Goal: Book appointment/travel/reservation

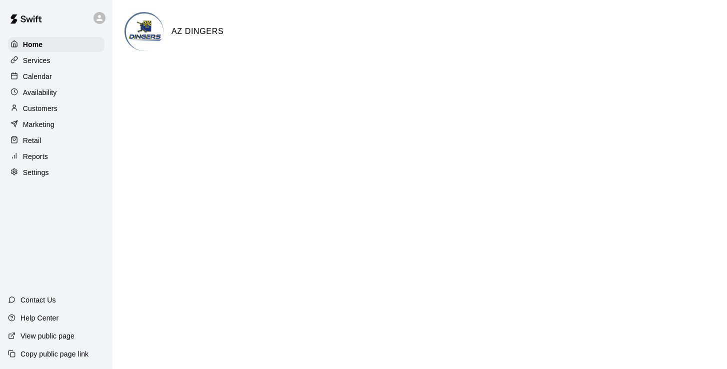
click at [36, 72] on p "Calendar" at bounding box center [37, 77] width 29 height 10
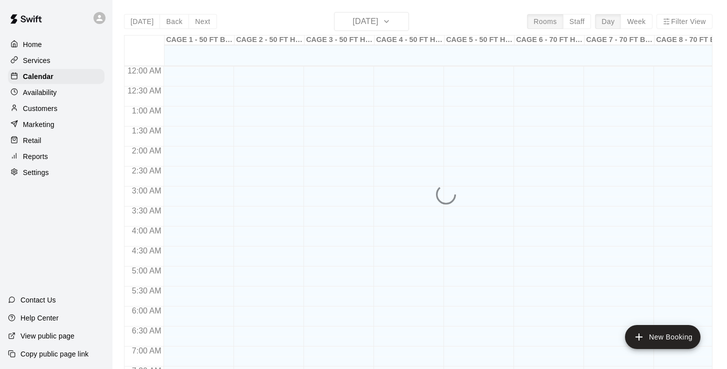
scroll to position [407, 0]
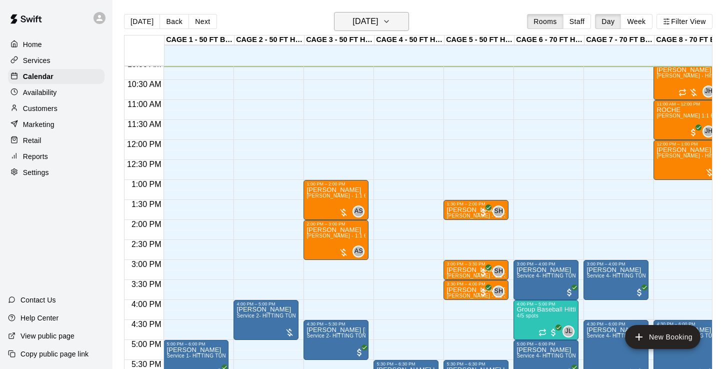
click at [359, 25] on h6 "[DATE]" at bounding box center [366, 22] width 26 height 14
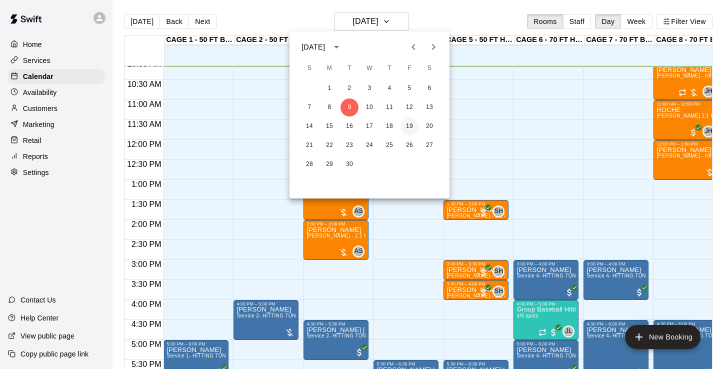
click at [409, 125] on button "19" at bounding box center [410, 127] width 18 height 18
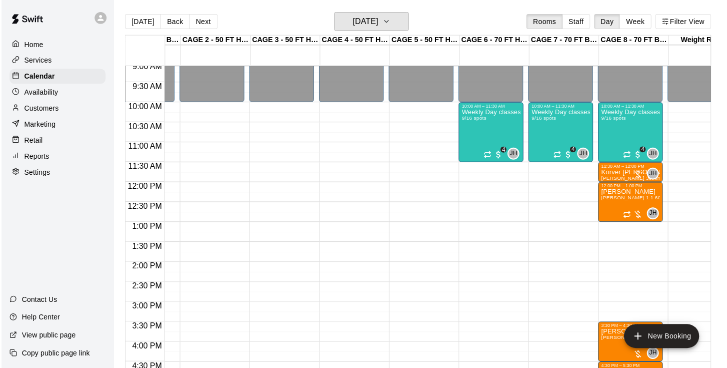
scroll to position [364, 57]
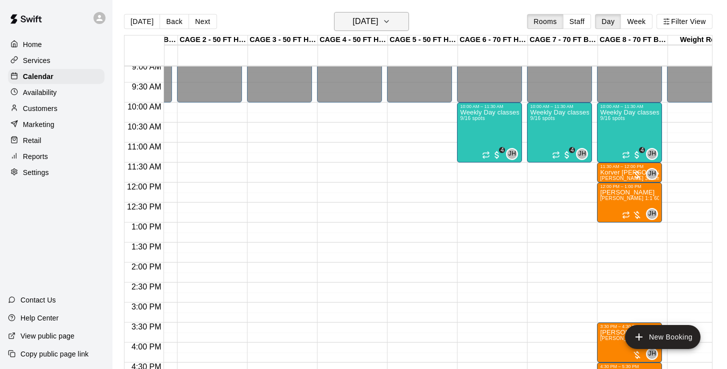
click at [366, 14] on button "[DATE]" at bounding box center [371, 21] width 75 height 19
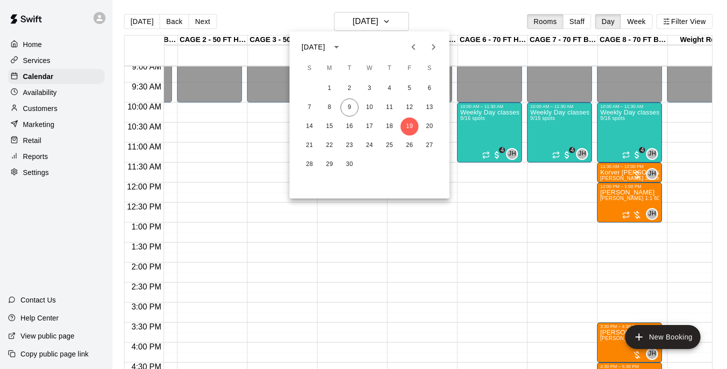
click at [416, 42] on icon "Previous month" at bounding box center [414, 47] width 12 height 12
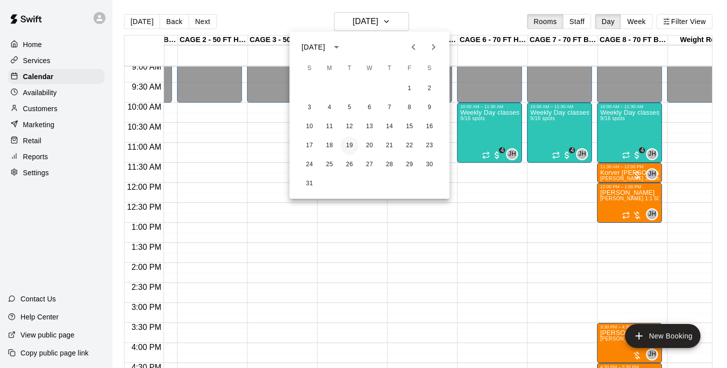
click at [353, 146] on button "19" at bounding box center [350, 146] width 18 height 18
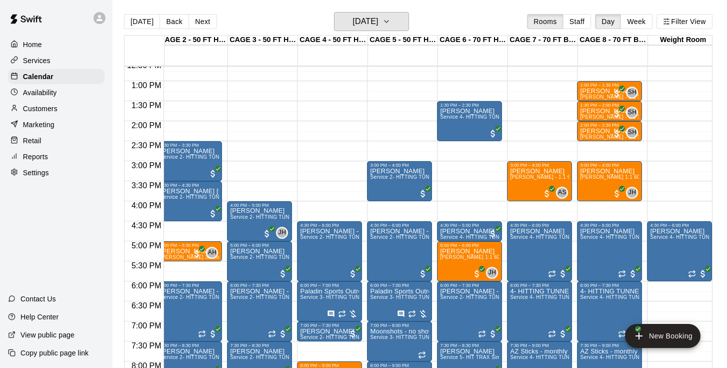
scroll to position [497, 77]
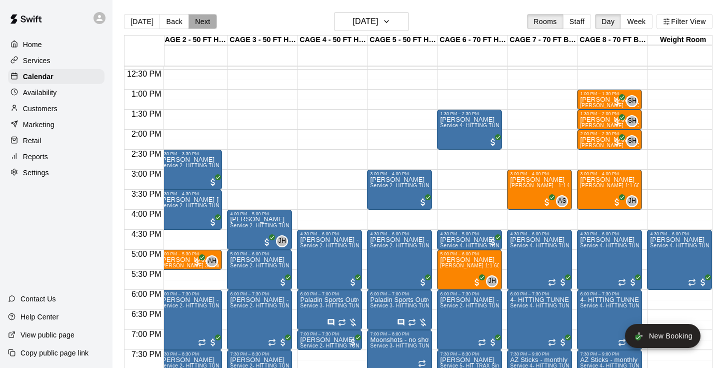
click at [197, 25] on button "Next" at bounding box center [203, 21] width 28 height 15
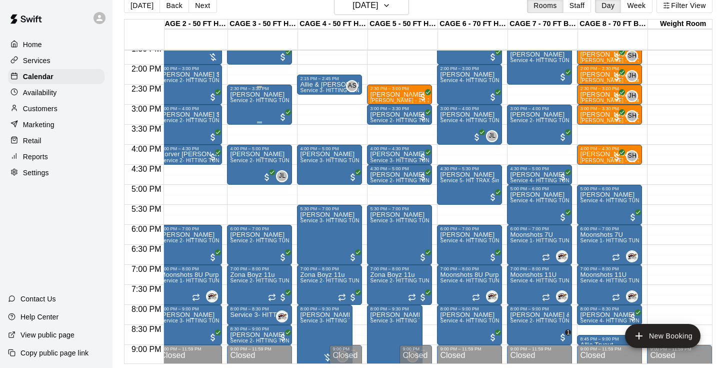
scroll to position [560, 77]
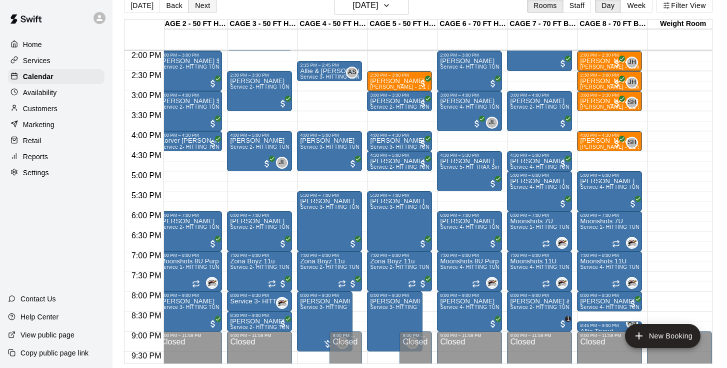
click at [208, 1] on button "Next" at bounding box center [203, 5] width 28 height 15
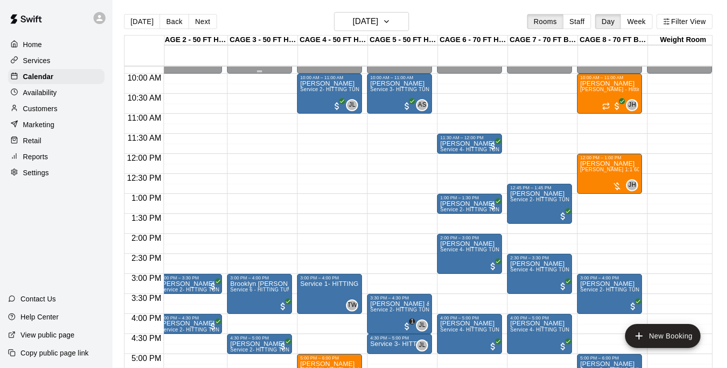
scroll to position [393, 77]
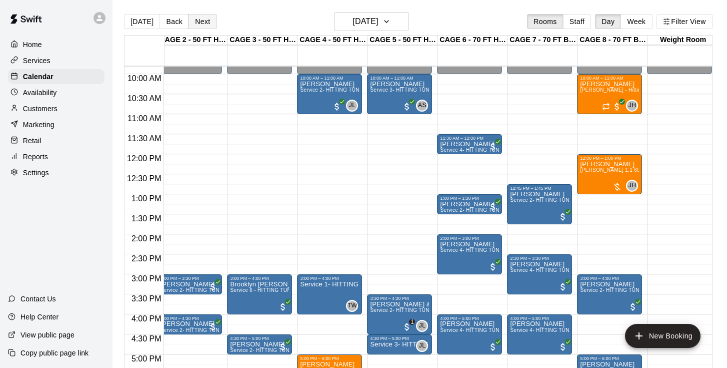
click at [203, 25] on button "Next" at bounding box center [203, 21] width 28 height 15
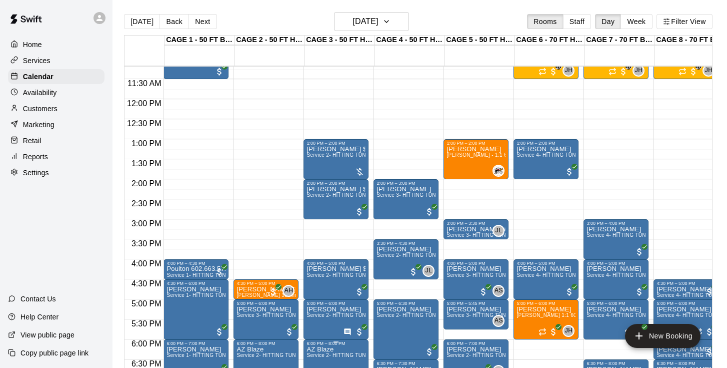
scroll to position [428, 0]
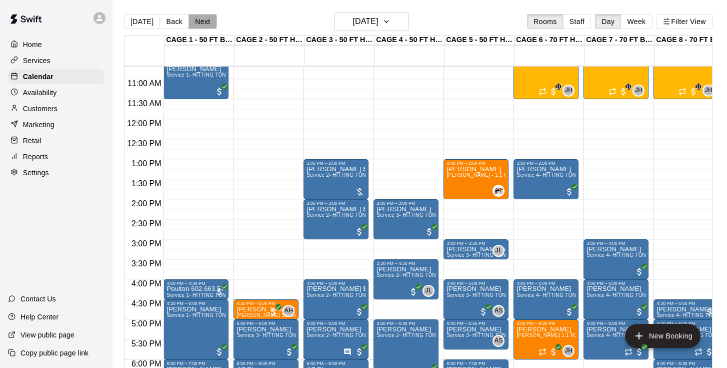
click at [202, 17] on button "Next" at bounding box center [203, 21] width 28 height 15
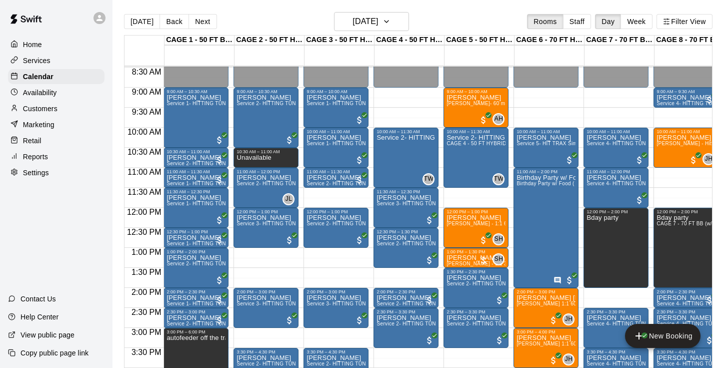
scroll to position [337, 0]
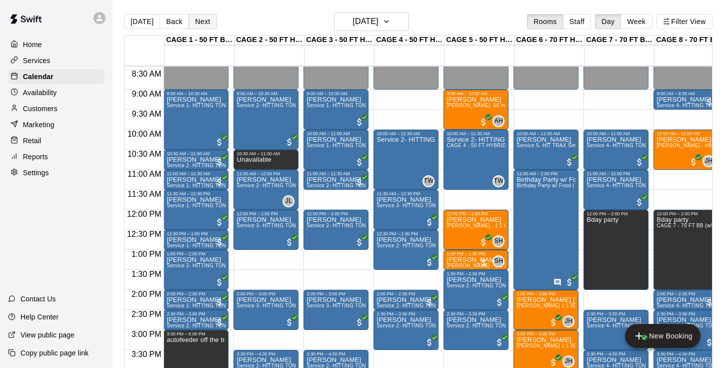
click at [200, 19] on button "Next" at bounding box center [203, 21] width 28 height 15
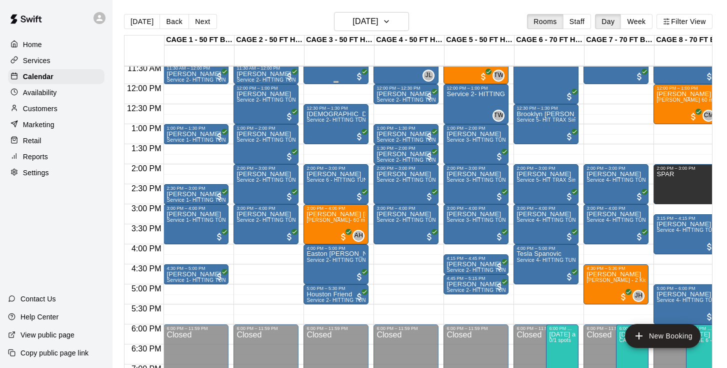
scroll to position [465, 0]
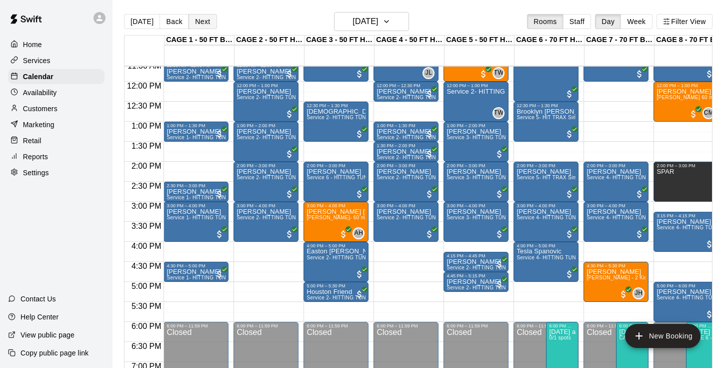
click at [204, 23] on button "Next" at bounding box center [203, 21] width 28 height 15
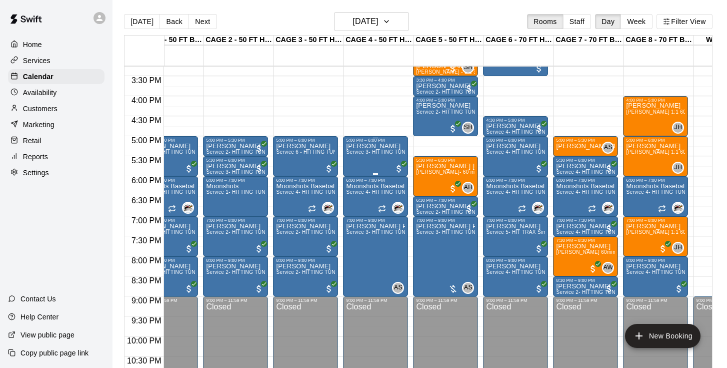
scroll to position [0, 30]
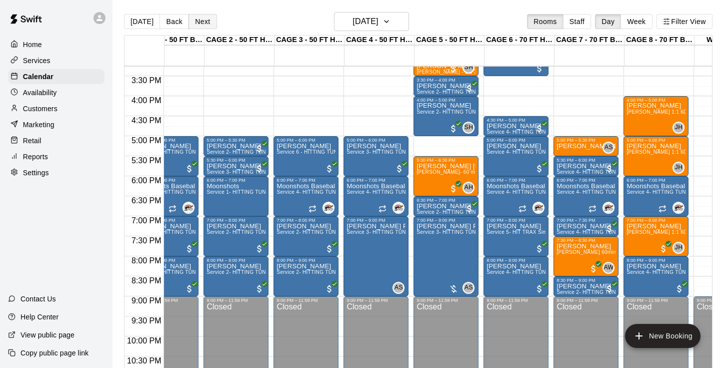
click at [203, 19] on button "Next" at bounding box center [203, 21] width 28 height 15
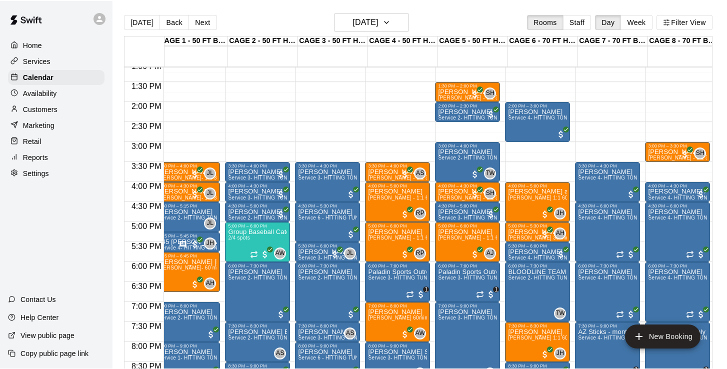
scroll to position [0, 9]
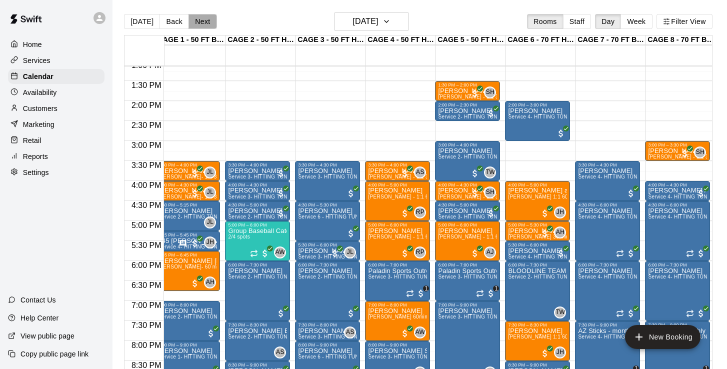
click at [200, 22] on button "Next" at bounding box center [203, 21] width 28 height 15
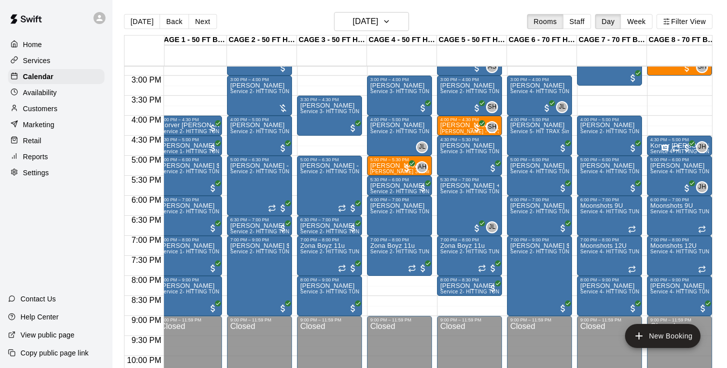
scroll to position [0, 7]
click at [203, 23] on button "Next" at bounding box center [203, 21] width 28 height 15
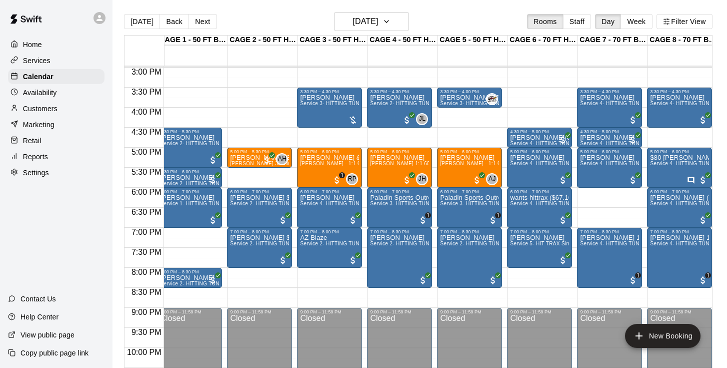
scroll to position [614, 7]
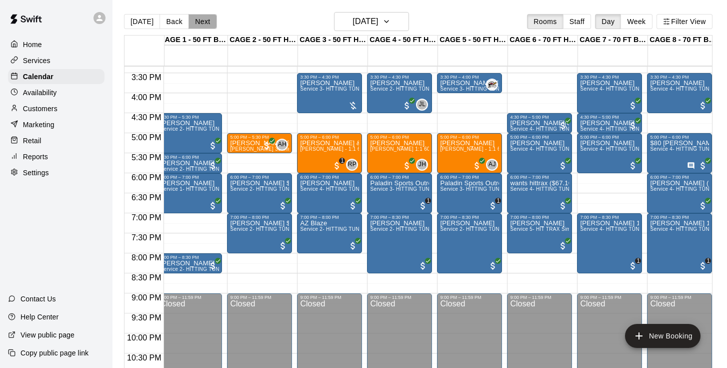
click at [191, 22] on button "Next" at bounding box center [203, 21] width 28 height 15
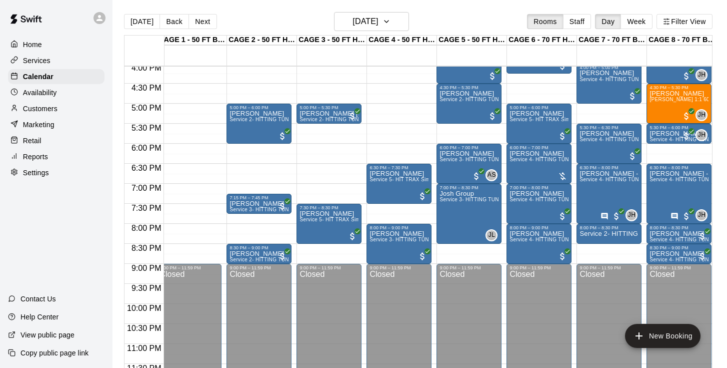
scroll to position [0, 7]
click at [200, 24] on button "Next" at bounding box center [203, 21] width 28 height 15
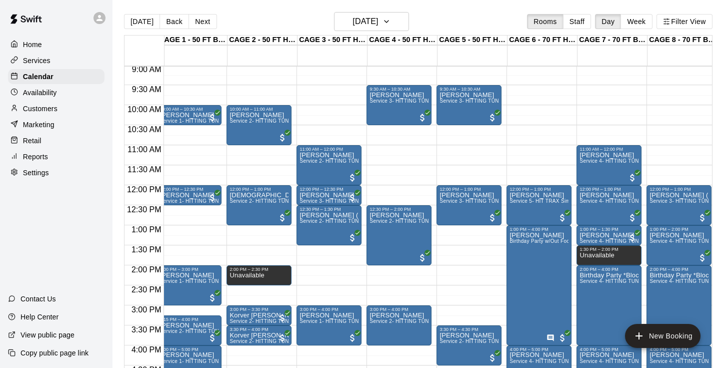
scroll to position [438, 7]
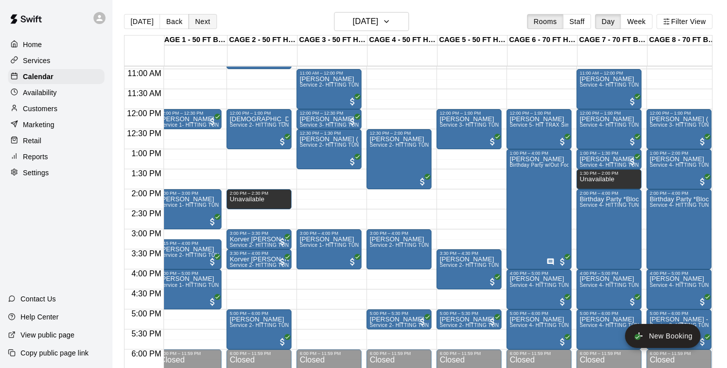
click at [206, 19] on button "Next" at bounding box center [203, 21] width 28 height 15
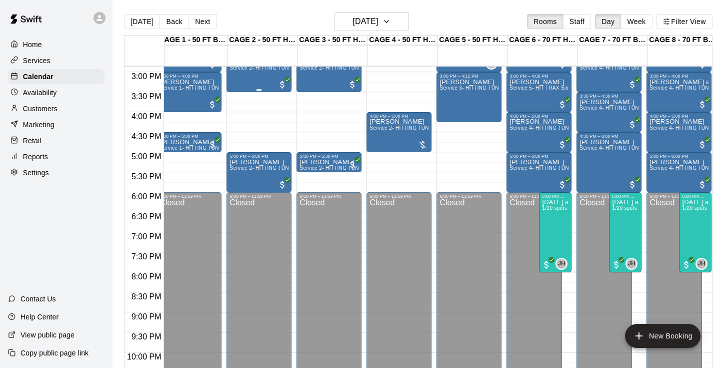
scroll to position [596, 7]
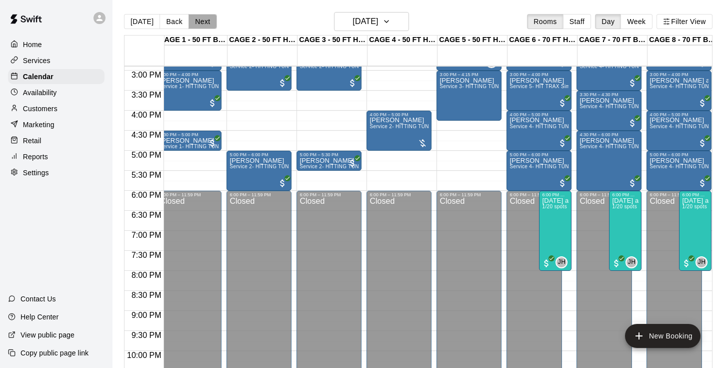
click at [201, 22] on button "Next" at bounding box center [203, 21] width 28 height 15
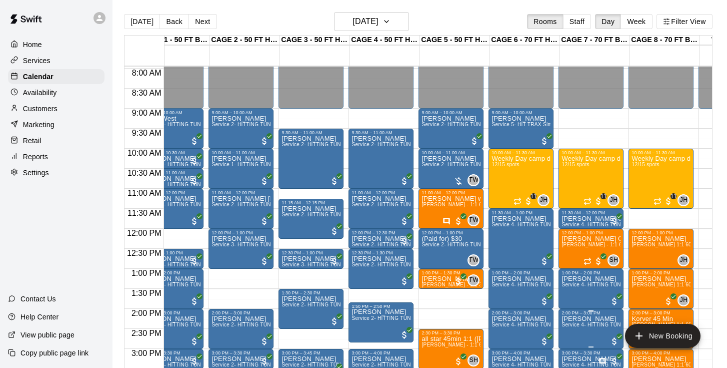
scroll to position [315, 25]
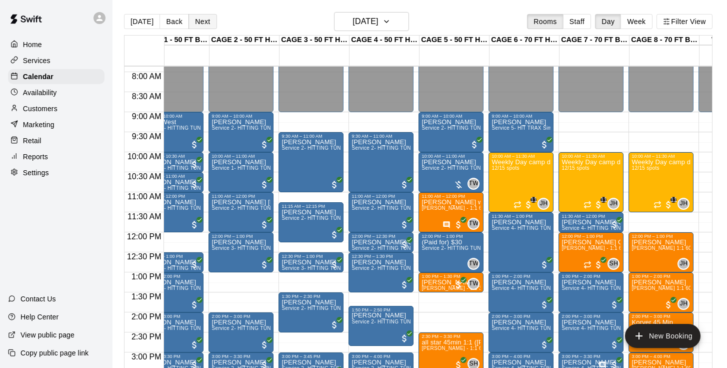
click at [200, 21] on button "Next" at bounding box center [203, 21] width 28 height 15
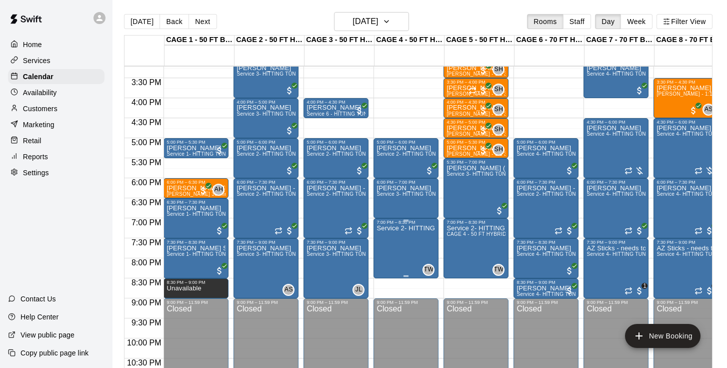
scroll to position [609, 0]
click at [209, 23] on button "Next" at bounding box center [203, 21] width 28 height 15
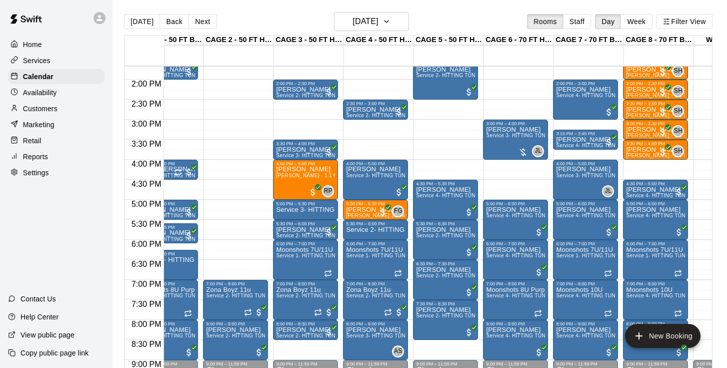
scroll to position [552, 31]
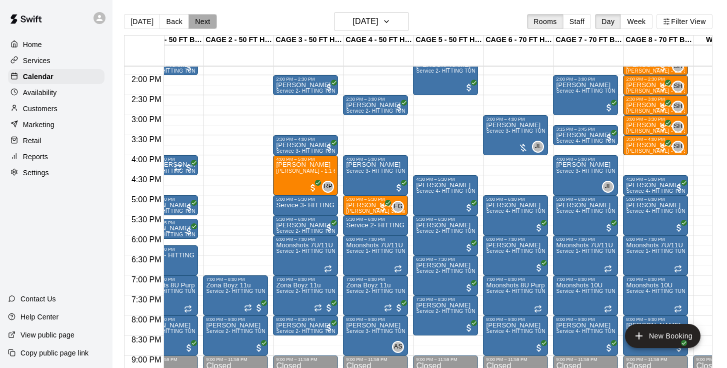
click at [200, 21] on button "Next" at bounding box center [203, 21] width 28 height 15
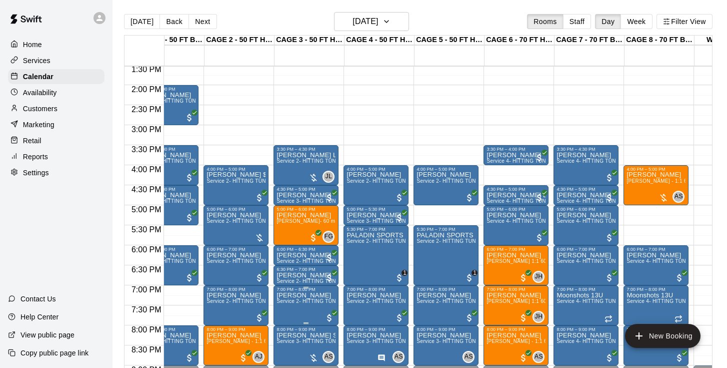
scroll to position [540, 30]
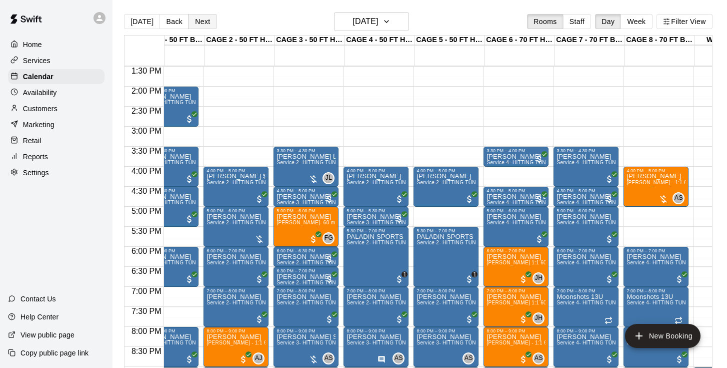
click at [202, 19] on button "Next" at bounding box center [203, 21] width 28 height 15
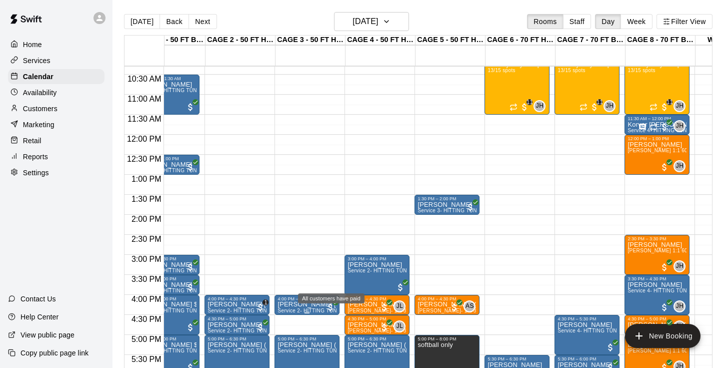
scroll to position [451, 29]
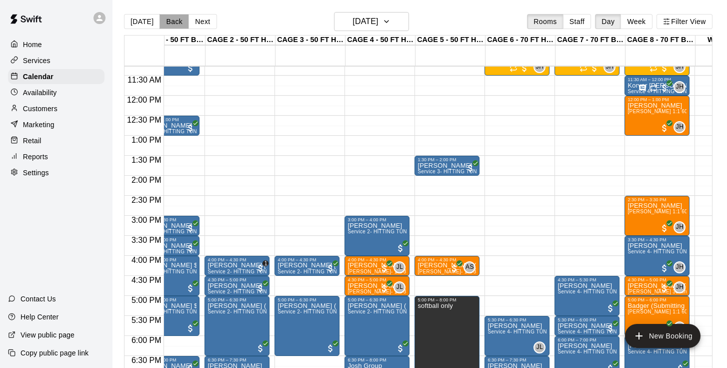
click at [176, 20] on button "Back" at bounding box center [175, 21] width 30 height 15
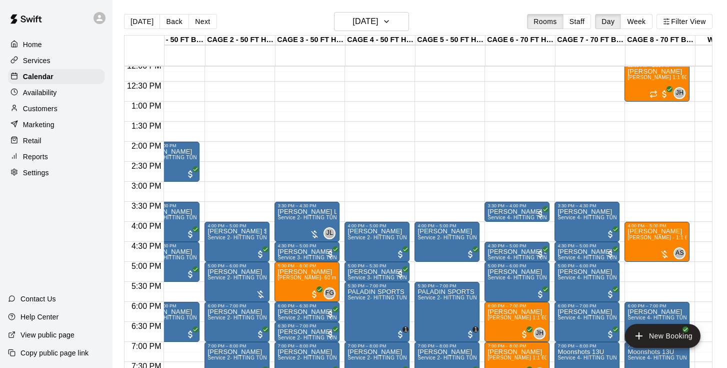
scroll to position [470, 29]
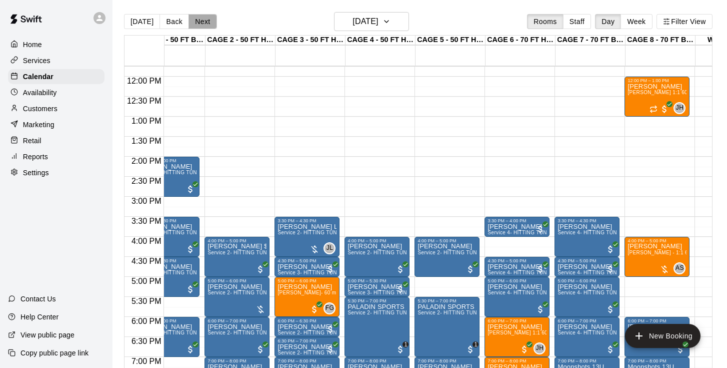
click at [202, 26] on button "Next" at bounding box center [203, 21] width 28 height 15
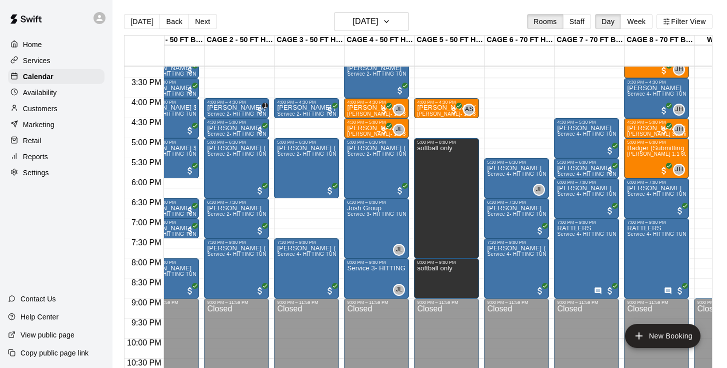
scroll to position [610, 30]
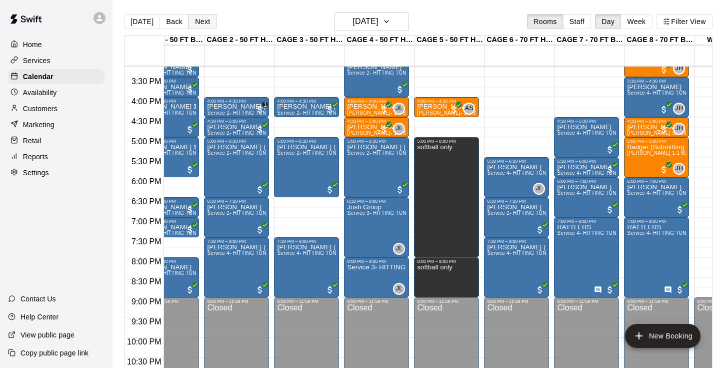
click at [196, 18] on button "Next" at bounding box center [203, 21] width 28 height 15
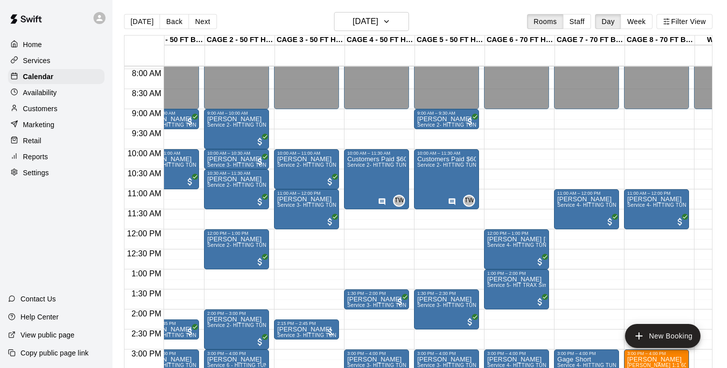
scroll to position [303, 30]
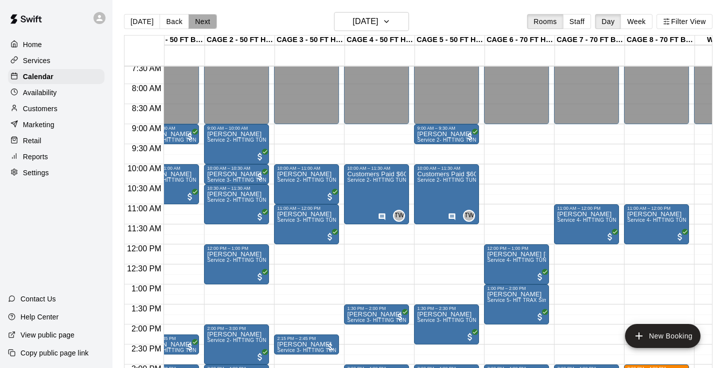
click at [200, 20] on button "Next" at bounding box center [203, 21] width 28 height 15
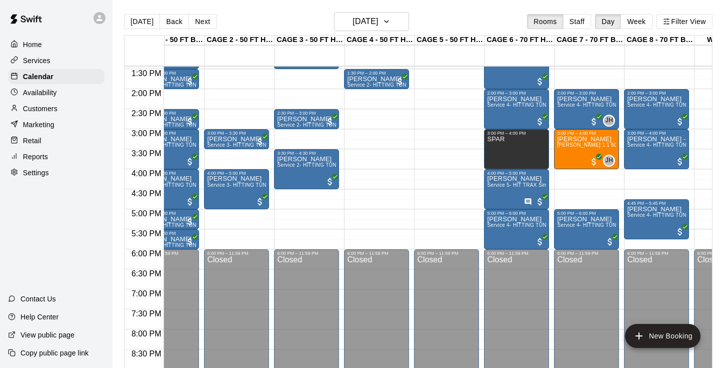
scroll to position [474, 30]
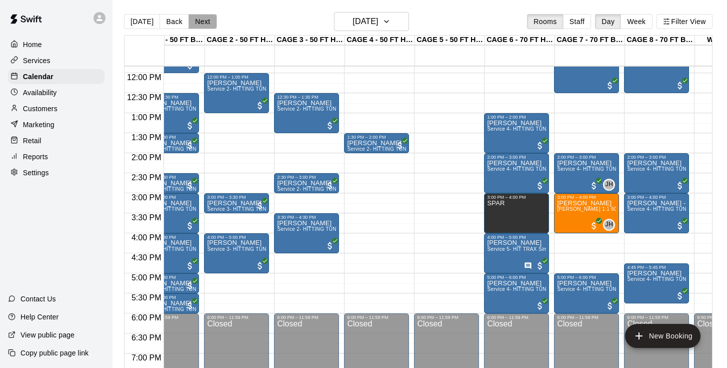
click at [202, 24] on button "Next" at bounding box center [203, 21] width 28 height 15
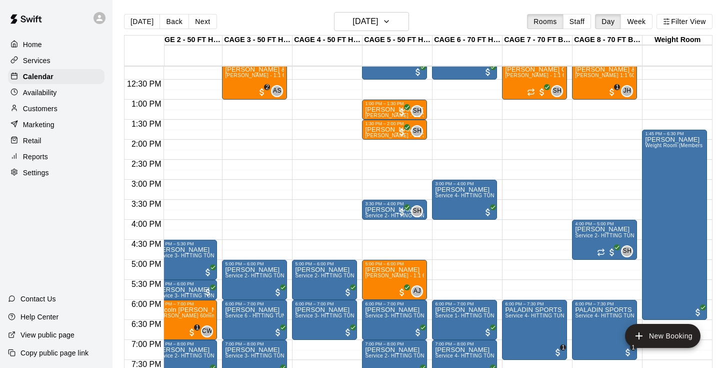
scroll to position [0, 0]
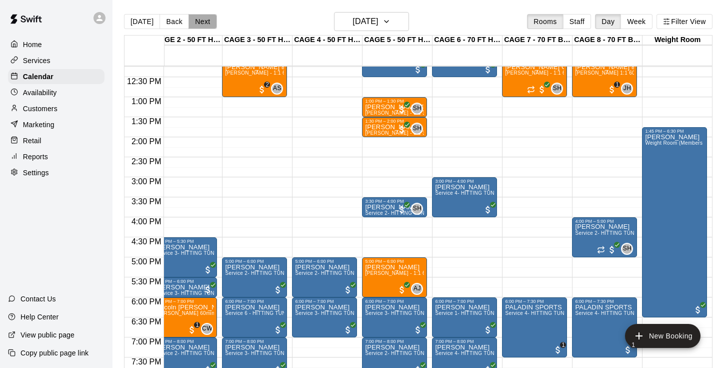
click at [204, 24] on button "Next" at bounding box center [203, 21] width 28 height 15
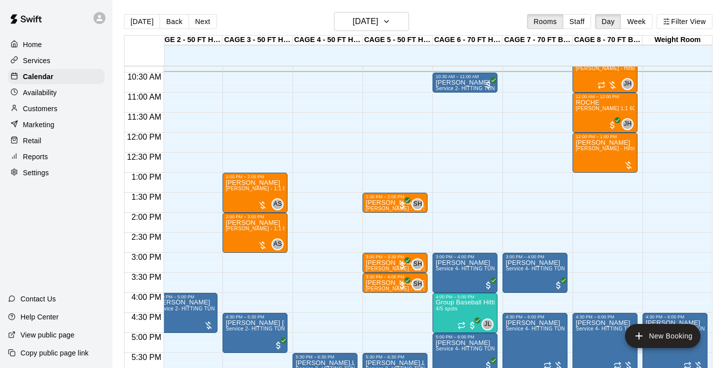
scroll to position [414, 81]
click at [605, 163] on div "[PERSON_NAME] [PERSON_NAME] - Hitting 60min 1:1 instruction" at bounding box center [605, 324] width 59 height 368
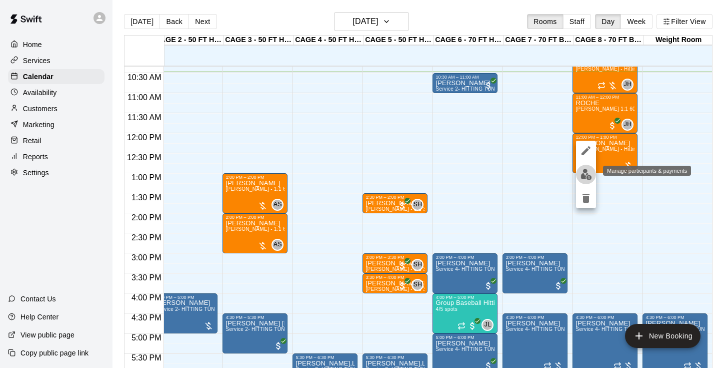
click at [590, 171] on img "edit" at bounding box center [587, 175] width 12 height 12
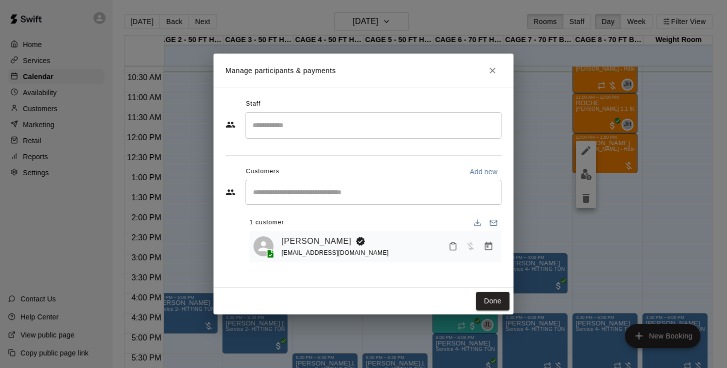
click at [446, 125] on input "Search staff" at bounding box center [373, 126] width 247 height 18
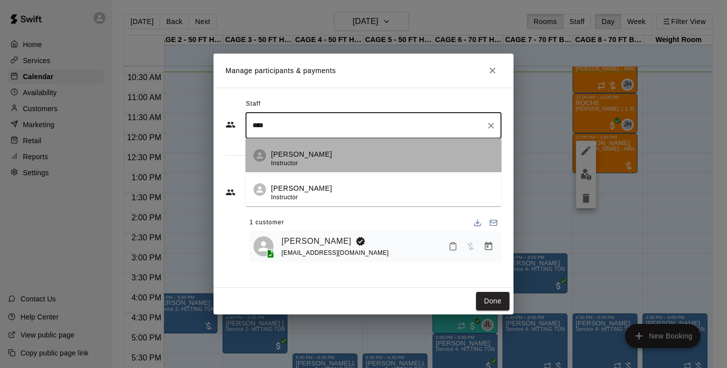
click at [320, 156] on div "[PERSON_NAME] Instructor" at bounding box center [382, 159] width 223 height 20
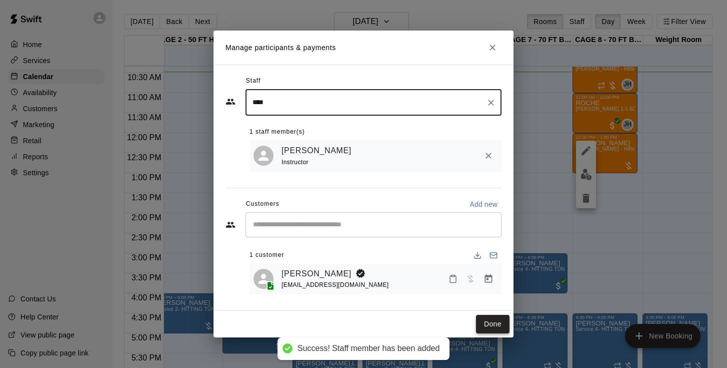
type input "****"
click at [492, 323] on button "Done" at bounding box center [493, 324] width 34 height 19
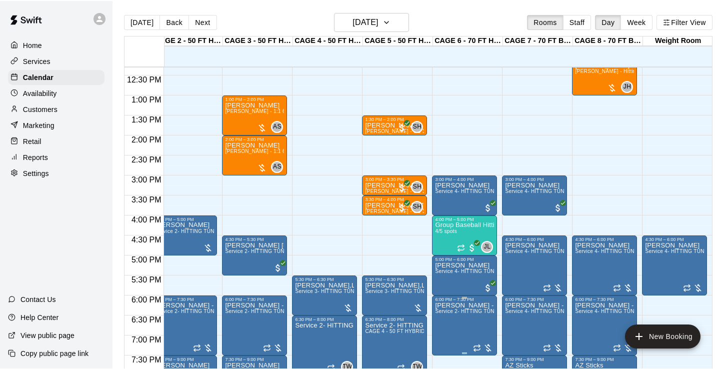
scroll to position [491, 82]
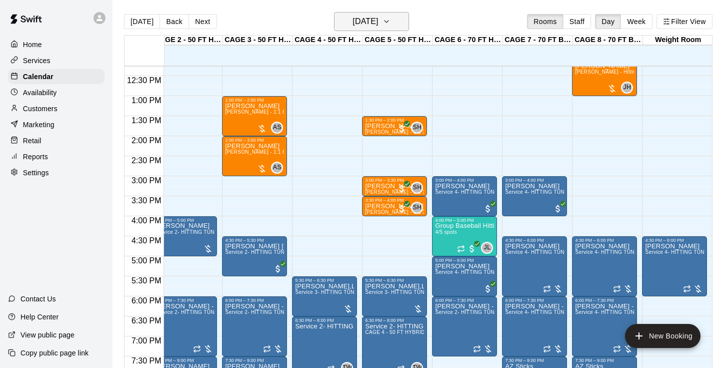
click at [353, 23] on h6 "[DATE]" at bounding box center [366, 22] width 26 height 14
click at [361, 30] on button "[DATE]" at bounding box center [371, 21] width 75 height 19
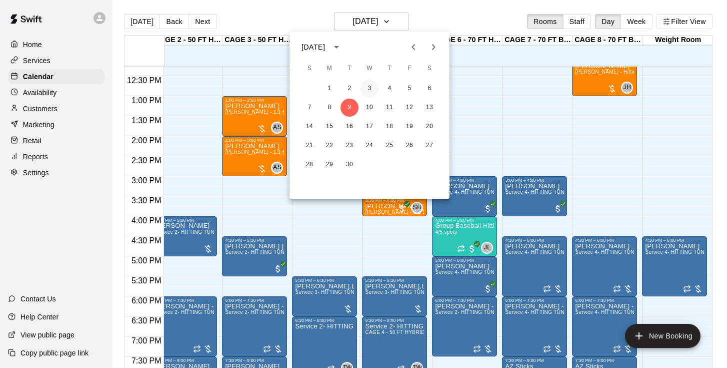
click at [369, 95] on button "3" at bounding box center [370, 89] width 18 height 18
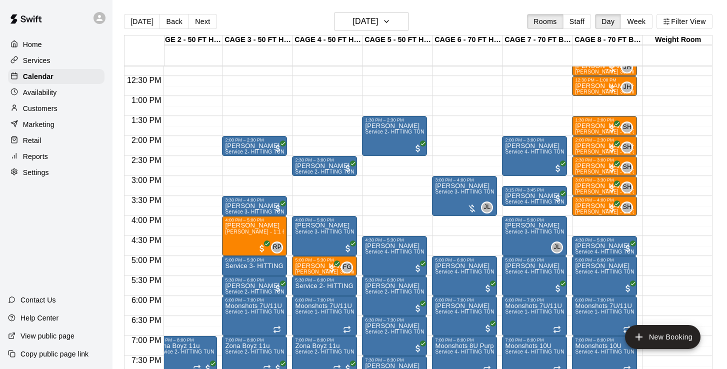
click at [52, 115] on div "Customers" at bounding box center [56, 108] width 97 height 15
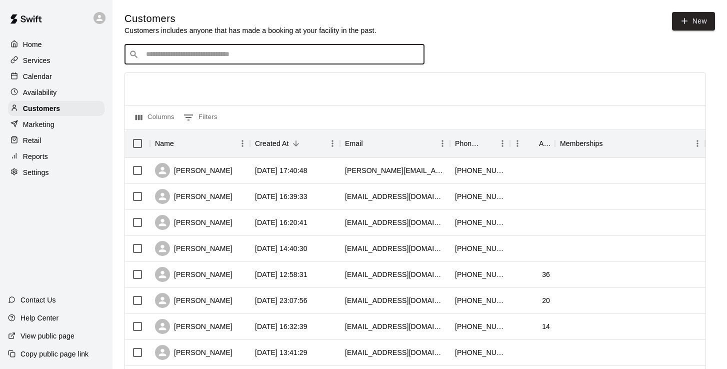
click at [226, 54] on input "Search customers by name or email" at bounding box center [281, 55] width 277 height 10
type input "******"
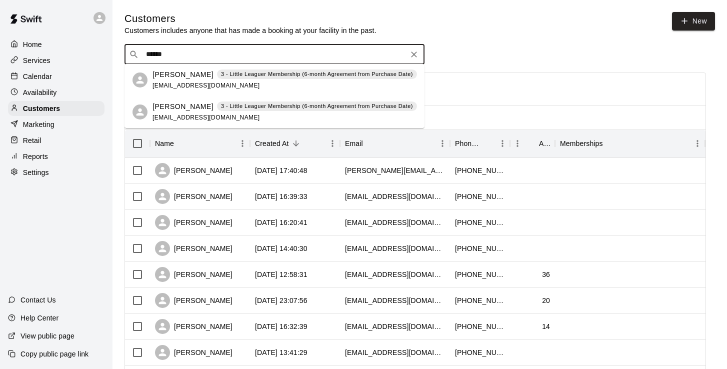
click at [194, 76] on p "[PERSON_NAME]" at bounding box center [183, 75] width 61 height 11
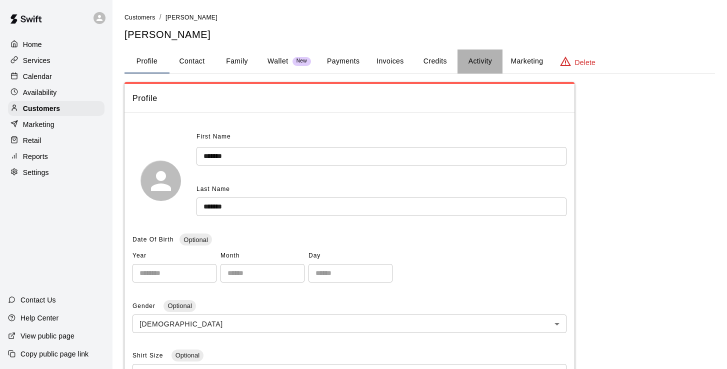
click at [475, 58] on button "Activity" at bounding box center [480, 62] width 45 height 24
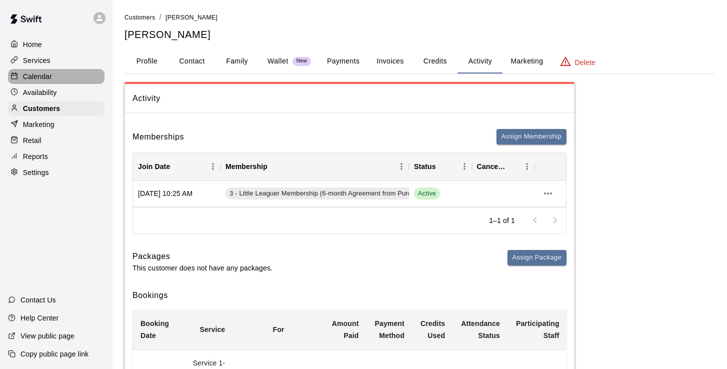
click at [43, 77] on p "Calendar" at bounding box center [37, 77] width 29 height 10
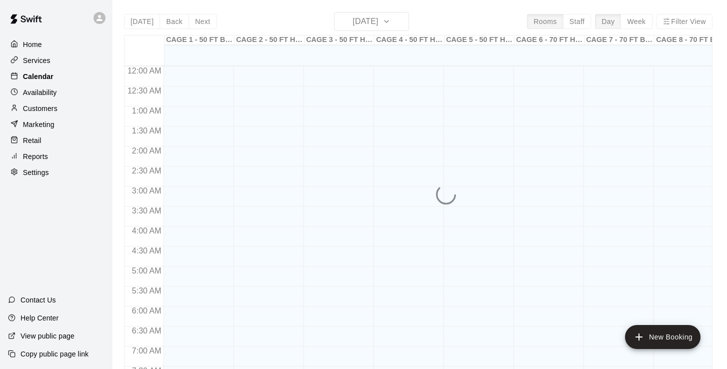
scroll to position [429, 0]
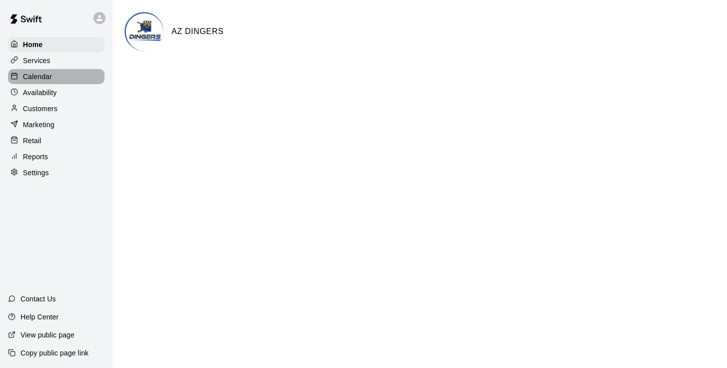
click at [46, 76] on p "Calendar" at bounding box center [37, 77] width 29 height 10
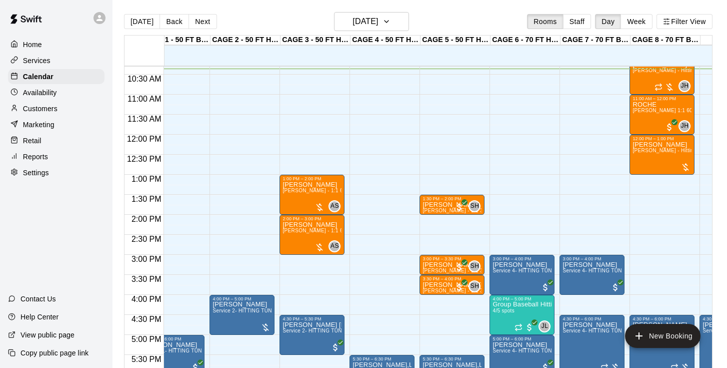
scroll to position [411, 24]
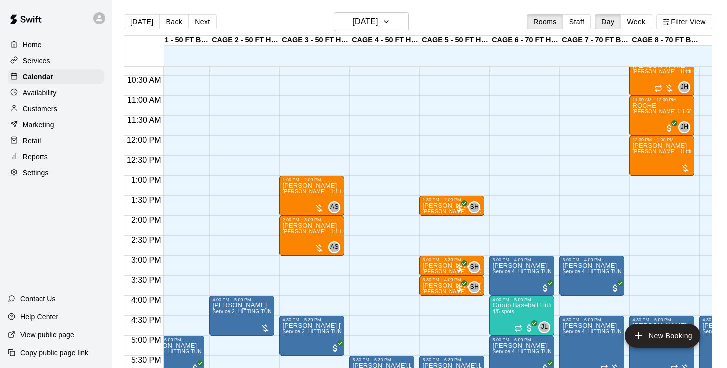
click at [37, 109] on p "Customers" at bounding box center [40, 109] width 35 height 10
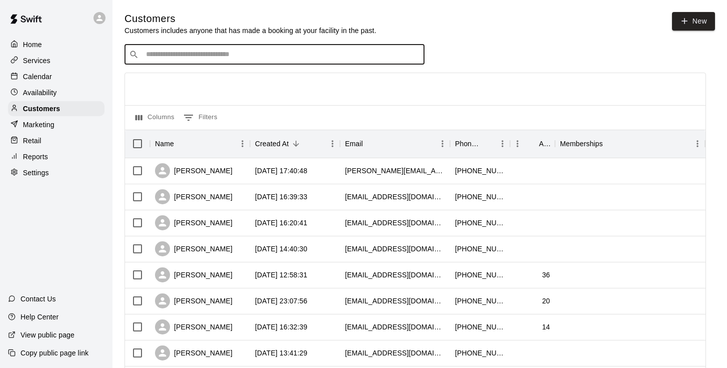
click at [225, 51] on input "Search customers by name or email" at bounding box center [281, 55] width 277 height 10
type input "*****"
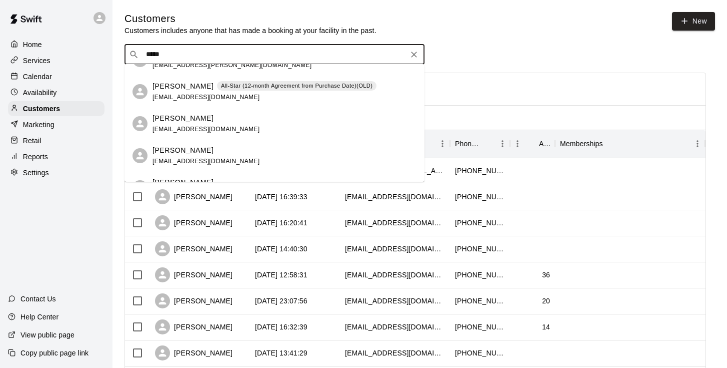
scroll to position [403, 0]
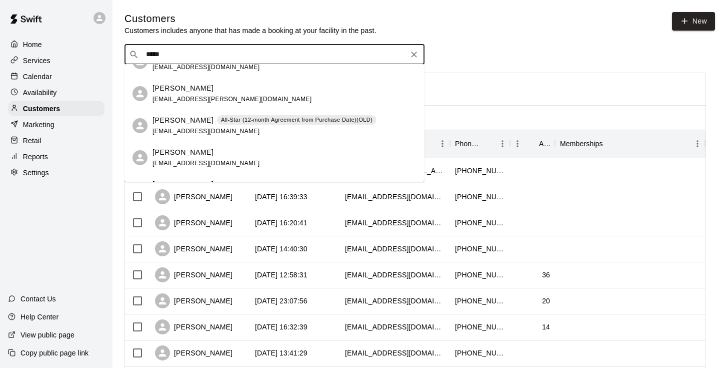
click at [187, 118] on p "[PERSON_NAME]" at bounding box center [183, 120] width 61 height 11
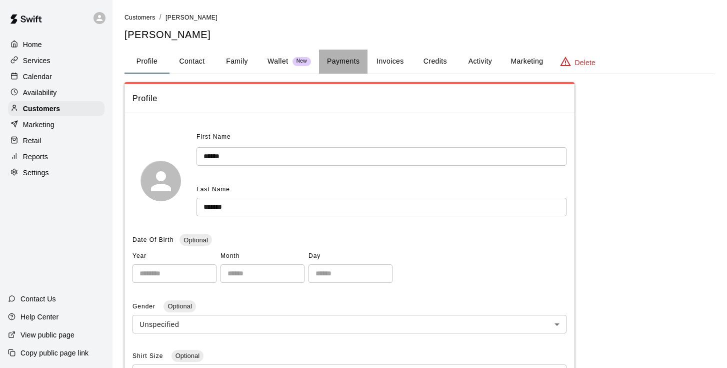
click at [342, 59] on button "Payments" at bounding box center [343, 62] width 49 height 24
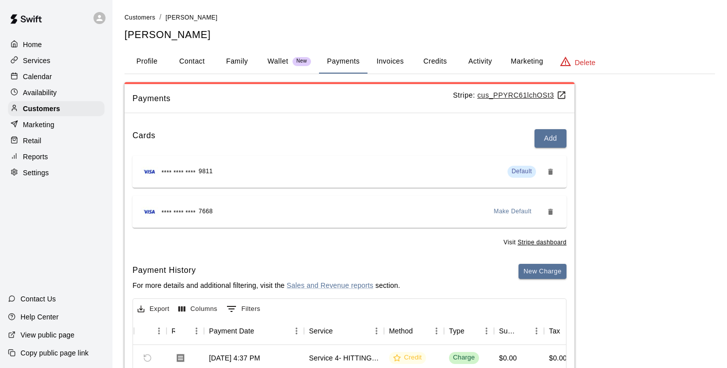
click at [538, 92] on u "cus_PPYRC61lchOSt3" at bounding box center [522, 95] width 89 height 8
click at [274, 3] on main "Customers / Alfred Sanchez Alfred Sanchez Profile Contact Family Wallet New Pay…" at bounding box center [420, 272] width 615 height 545
click at [43, 74] on p "Calendar" at bounding box center [37, 77] width 29 height 10
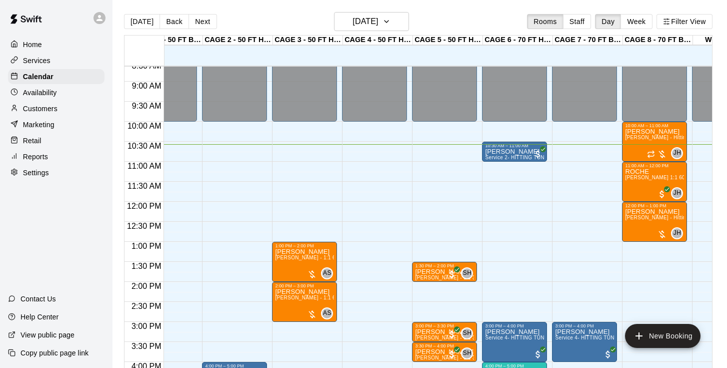
scroll to position [345, 54]
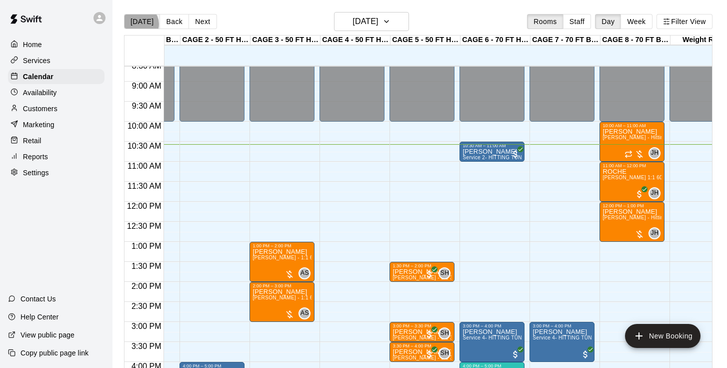
click at [140, 24] on button "[DATE]" at bounding box center [142, 21] width 36 height 15
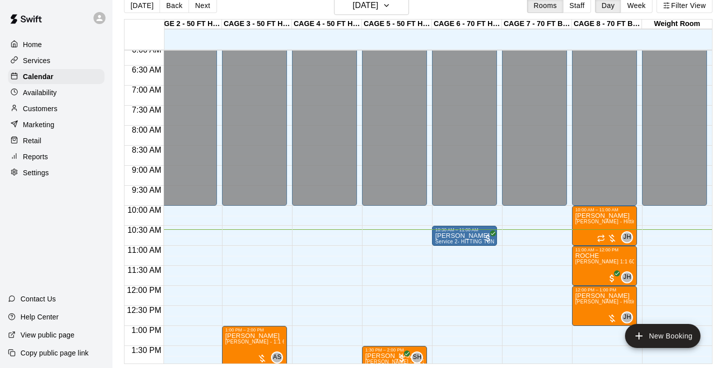
scroll to position [0, 0]
click at [466, 230] on div "10:30 AM – 11:00 AM" at bounding box center [464, 229] width 59 height 5
click at [447, 236] on icon "edit" at bounding box center [445, 237] width 9 height 9
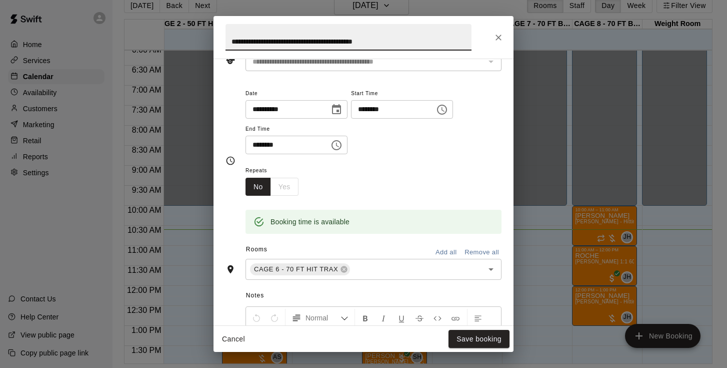
scroll to position [60, 0]
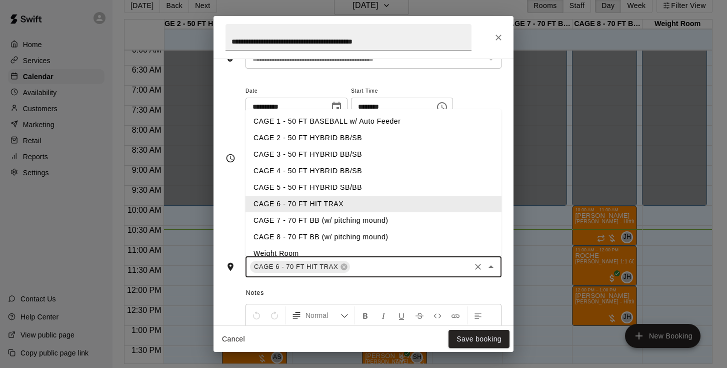
click at [388, 266] on input "text" at bounding box center [411, 267] width 118 height 13
type input "*"
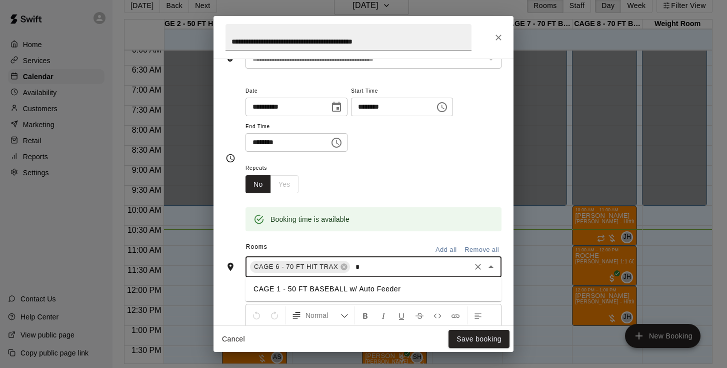
click at [353, 293] on li "CAGE 1 - 50 FT BASEBALL w/ Auto Feeder" at bounding box center [374, 289] width 256 height 17
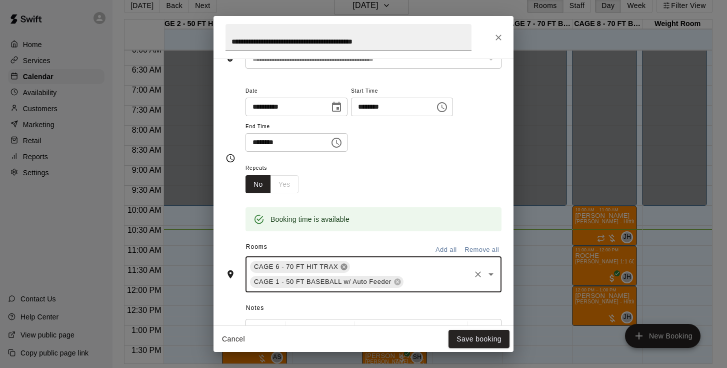
click at [346, 266] on icon at bounding box center [344, 267] width 7 height 7
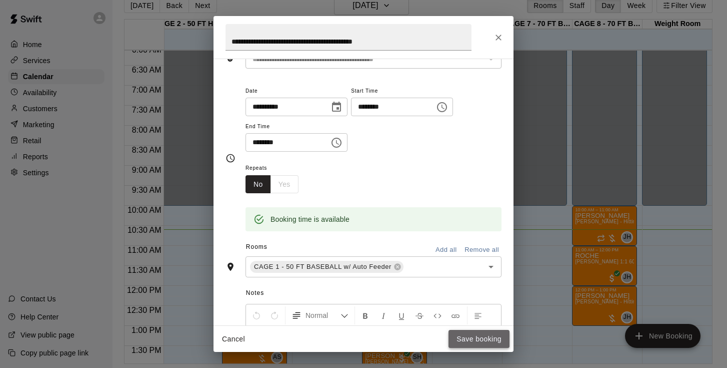
click at [460, 335] on button "Save booking" at bounding box center [479, 339] width 61 height 19
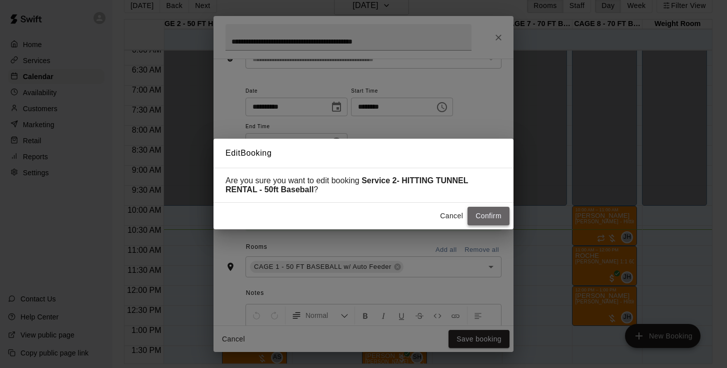
click at [489, 213] on button "Confirm" at bounding box center [489, 216] width 42 height 19
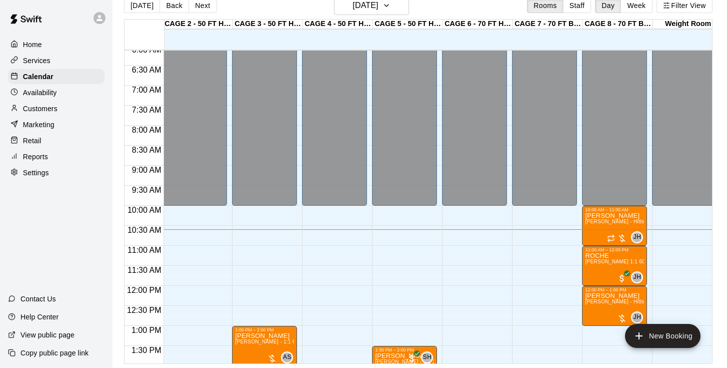
scroll to position [246, 70]
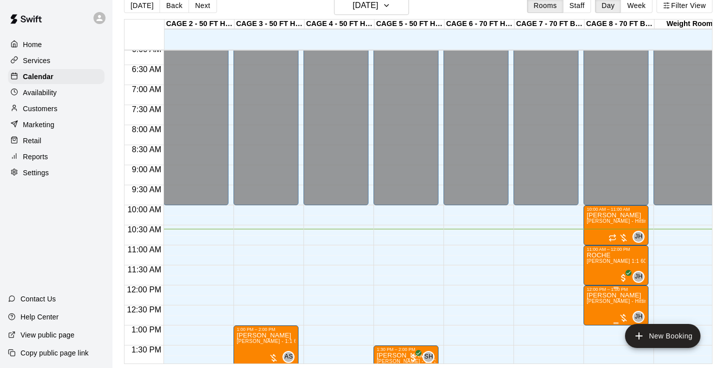
click at [617, 304] on span "[PERSON_NAME] - Hitting 60min 1:1 instruction" at bounding box center [644, 301] width 115 height 6
click at [598, 322] on img "edit" at bounding box center [598, 326] width 12 height 12
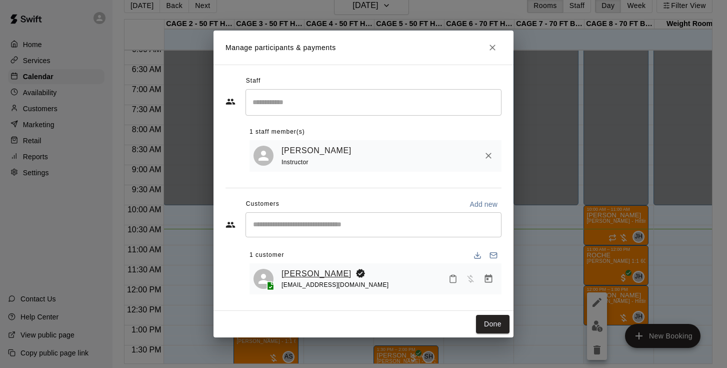
click at [296, 276] on link "[PERSON_NAME]" at bounding box center [317, 273] width 70 height 13
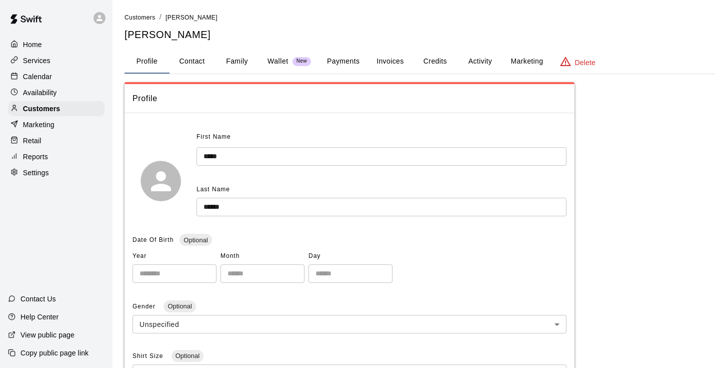
click at [402, 60] on button "Invoices" at bounding box center [390, 62] width 45 height 24
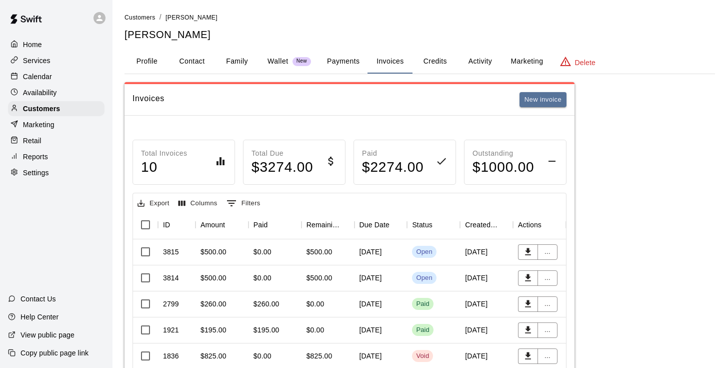
click at [588, 1] on main "Customers / Colt Crosby Colt Crosby Profile Contact Family Wallet New Payments …" at bounding box center [420, 279] width 615 height 558
click at [374, 251] on div "September 10, 2025" at bounding box center [381, 252] width 53 height 26
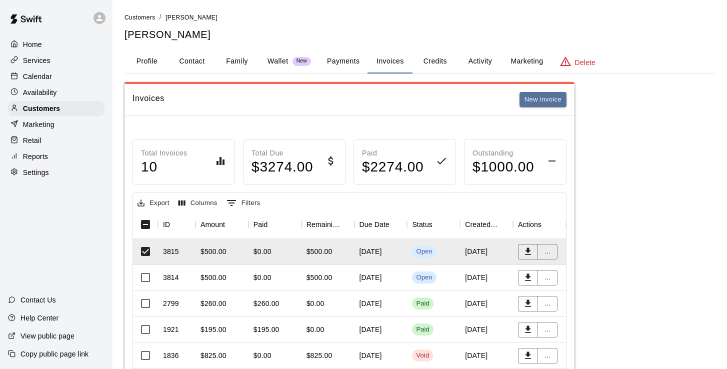
click at [327, 276] on div "$500.00" at bounding box center [320, 278] width 26 height 10
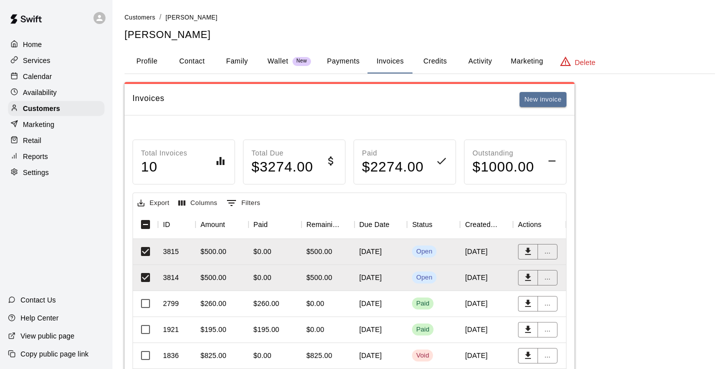
click at [343, 61] on button "Payments" at bounding box center [343, 62] width 49 height 24
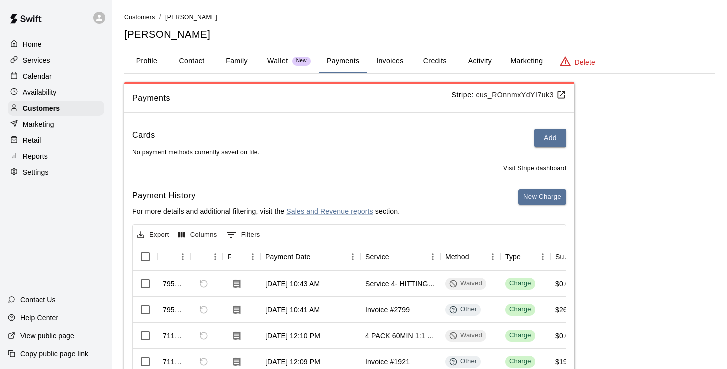
click at [392, 57] on button "Invoices" at bounding box center [390, 62] width 45 height 24
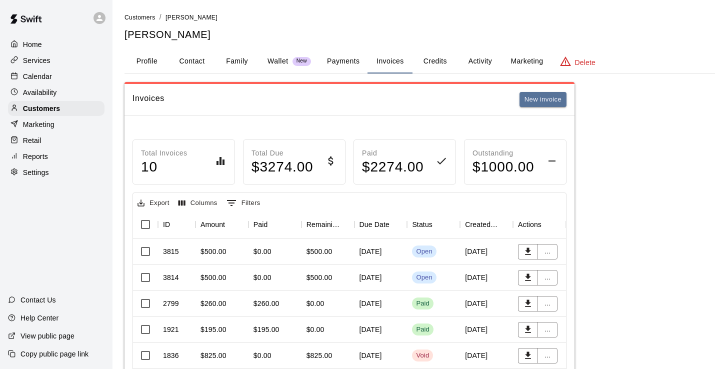
click at [149, 56] on button "Profile" at bounding box center [147, 62] width 45 height 24
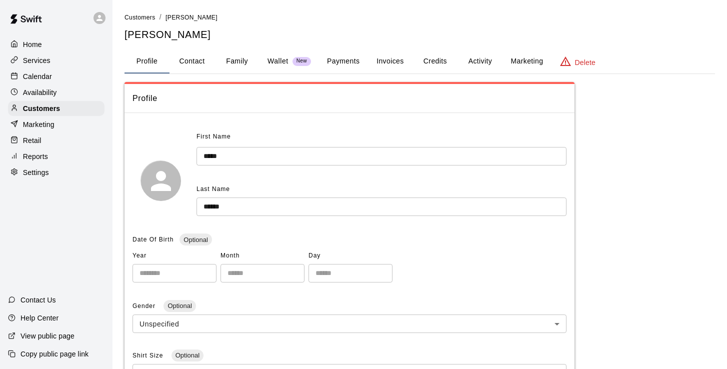
scroll to position [223, 0]
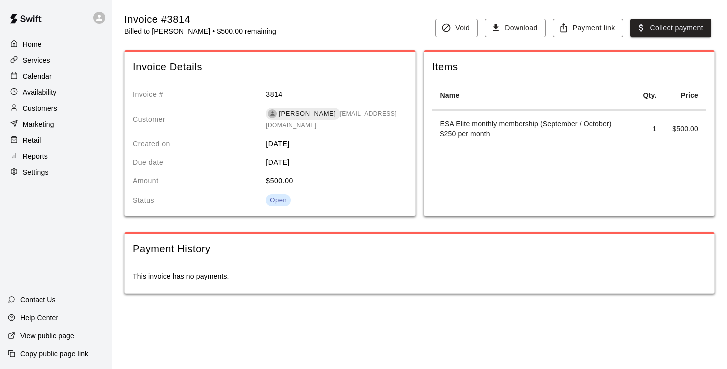
click at [35, 59] on p "Services" at bounding box center [37, 61] width 28 height 10
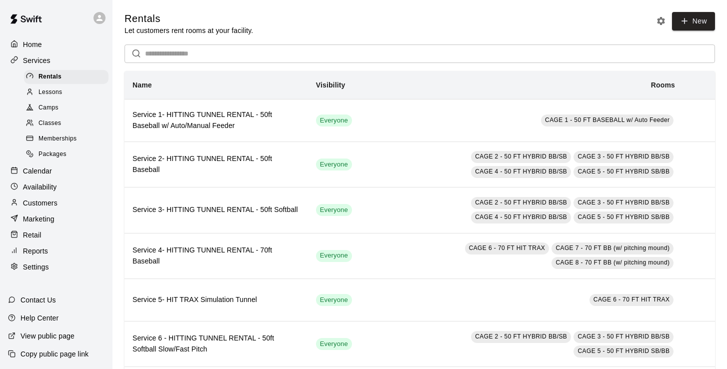
click at [35, 40] on p "Home" at bounding box center [32, 45] width 19 height 10
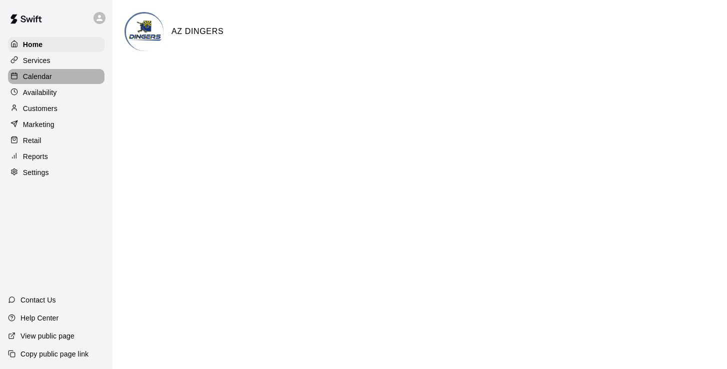
click at [38, 75] on p "Calendar" at bounding box center [37, 77] width 29 height 10
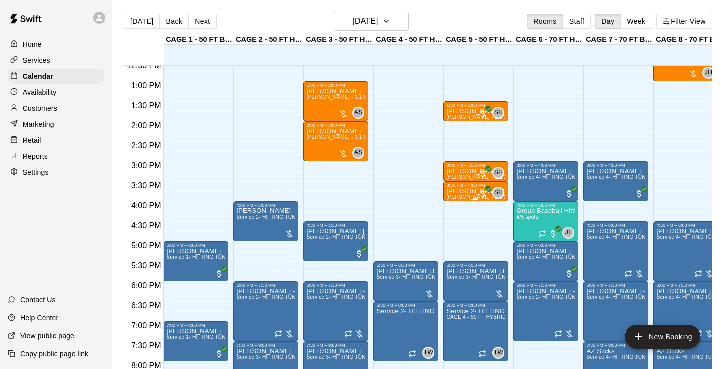
scroll to position [505, 0]
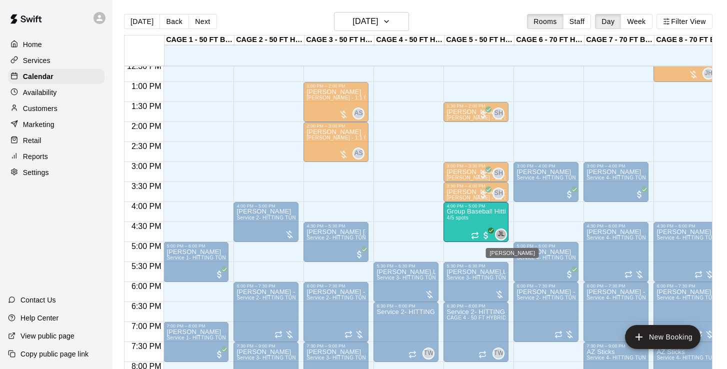
drag, startPoint x: 530, startPoint y: 230, endPoint x: 504, endPoint y: 232, distance: 25.6
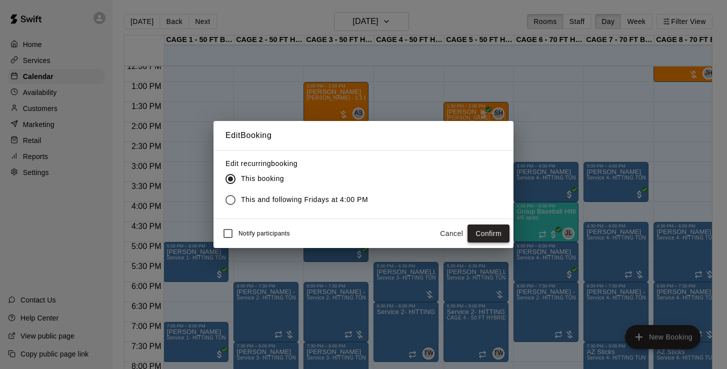
click at [492, 232] on button "Confirm" at bounding box center [489, 234] width 42 height 19
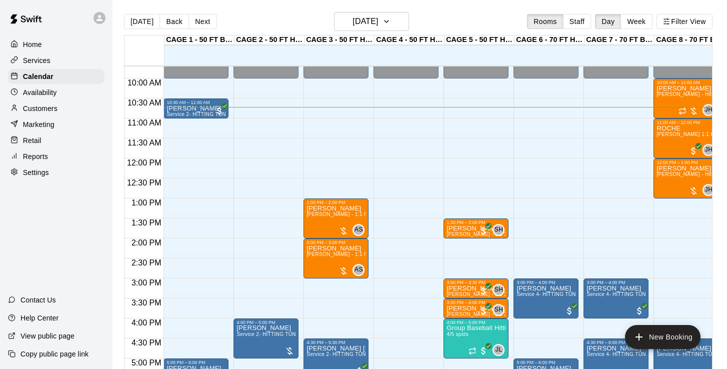
scroll to position [388, 0]
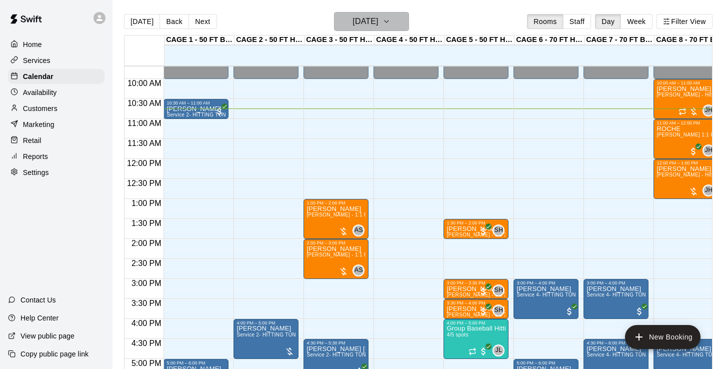
click at [370, 24] on h6 "[DATE]" at bounding box center [366, 22] width 26 height 14
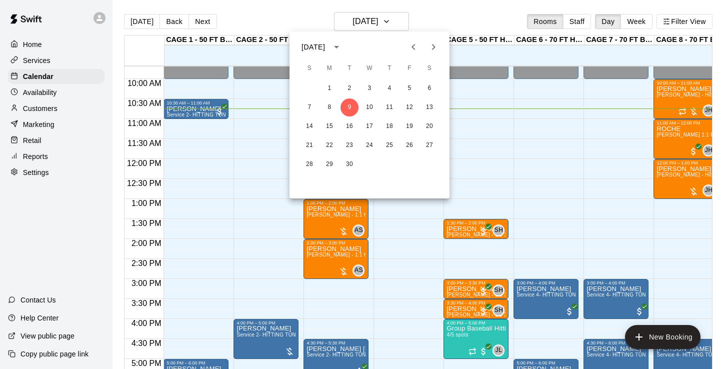
click at [429, 53] on icon "Next month" at bounding box center [434, 47] width 12 height 12
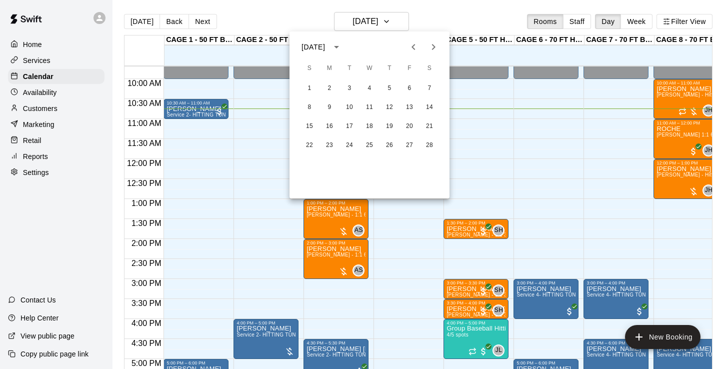
click at [429, 53] on icon "Next month" at bounding box center [434, 47] width 12 height 12
click at [332, 129] on button "16" at bounding box center [330, 127] width 18 height 18
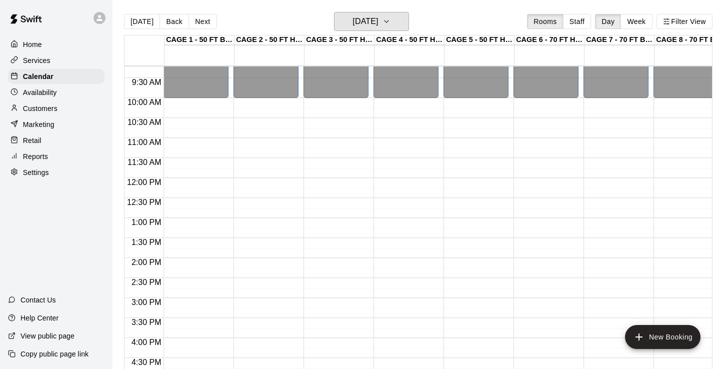
scroll to position [368, 0]
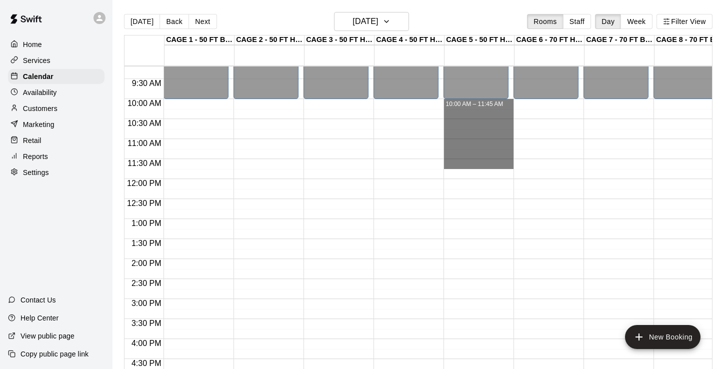
drag, startPoint x: 471, startPoint y: 103, endPoint x: 472, endPoint y: 163, distance: 60.5
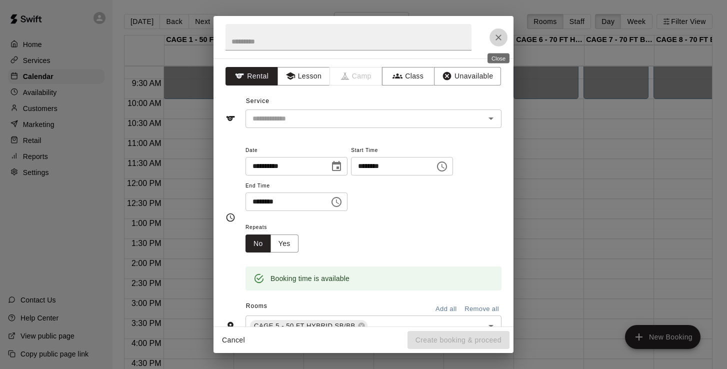
click at [495, 39] on icon "Close" at bounding box center [499, 38] width 10 height 10
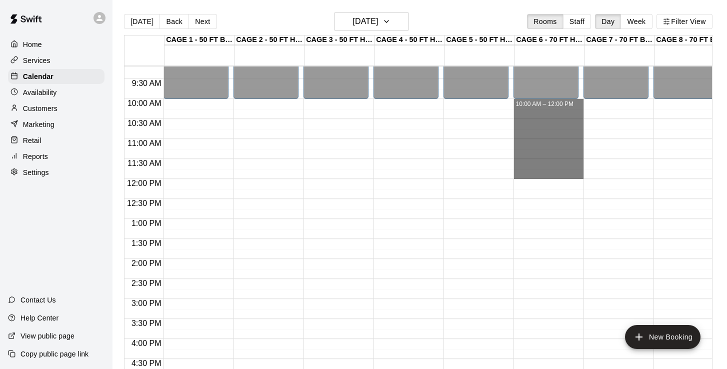
drag, startPoint x: 544, startPoint y: 102, endPoint x: 546, endPoint y: 177, distance: 75.5
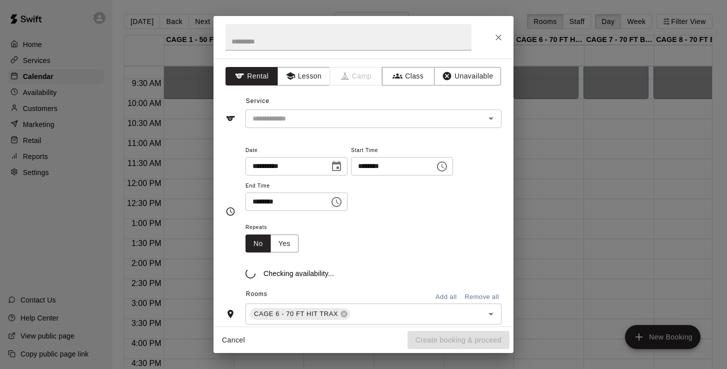
click at [546, 177] on div "**********" at bounding box center [363, 184] width 727 height 369
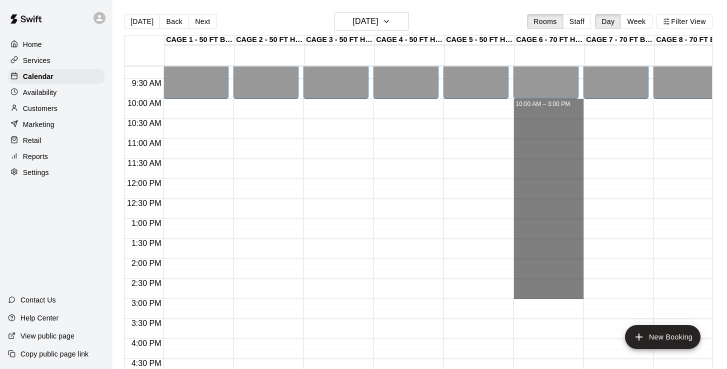
drag, startPoint x: 550, startPoint y: 101, endPoint x: 549, endPoint y: 293, distance: 192.0
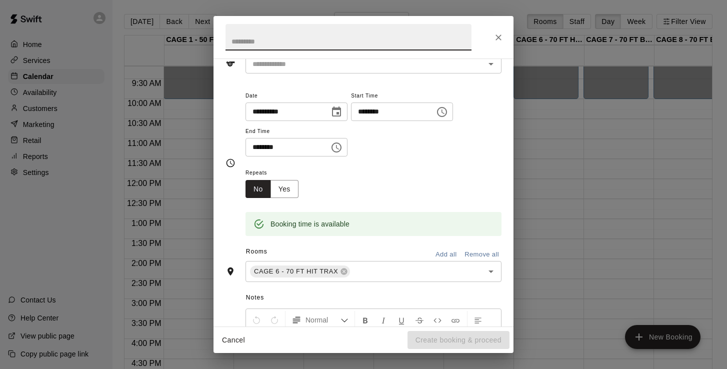
scroll to position [74, 0]
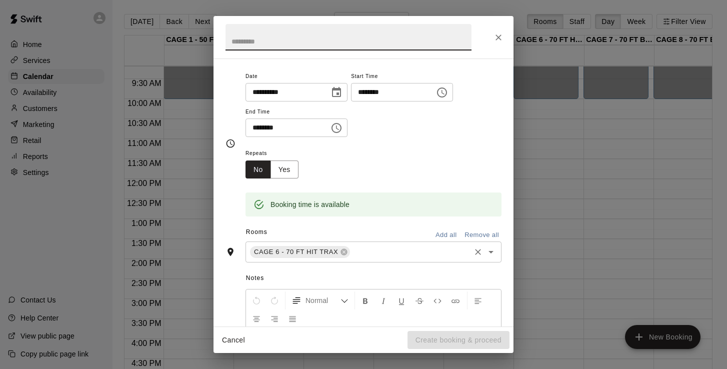
click at [382, 252] on input "text" at bounding box center [411, 252] width 118 height 13
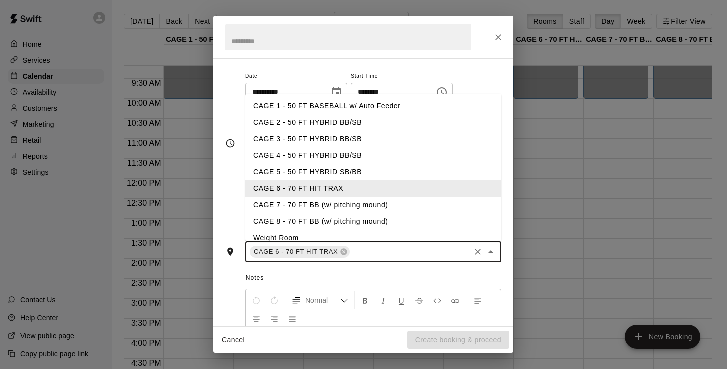
type input "*"
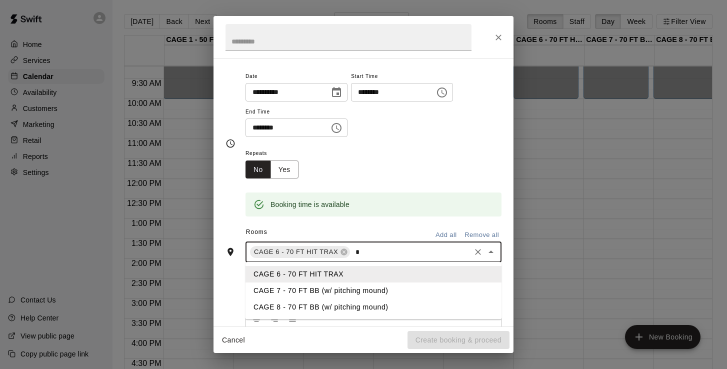
click at [355, 285] on li "CAGE 7 - 70 FT BB (w/ pitching mound)" at bounding box center [374, 291] width 256 height 17
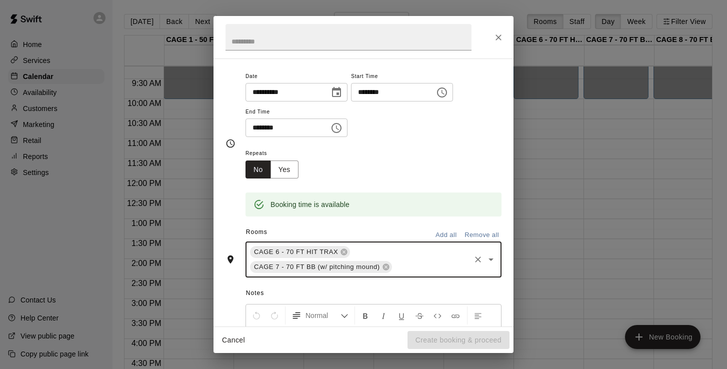
type input "*"
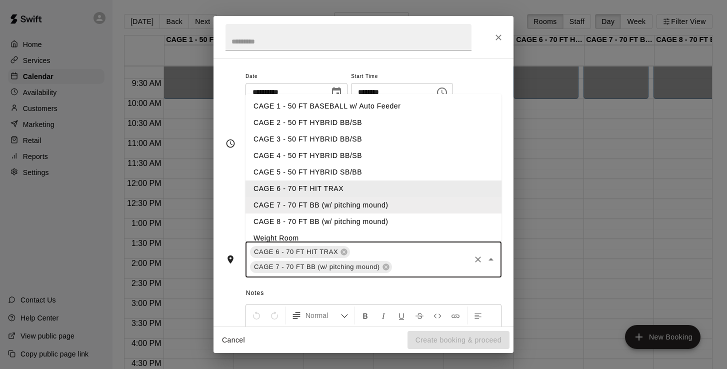
type input "*"
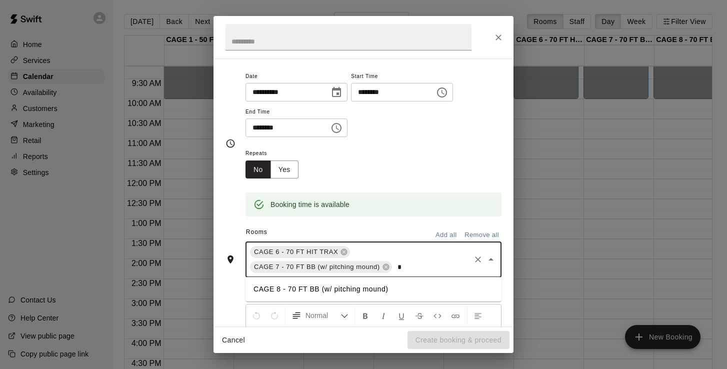
click at [287, 290] on li "CAGE 8 - 70 FT BB (w/ pitching mound)" at bounding box center [374, 289] width 256 height 17
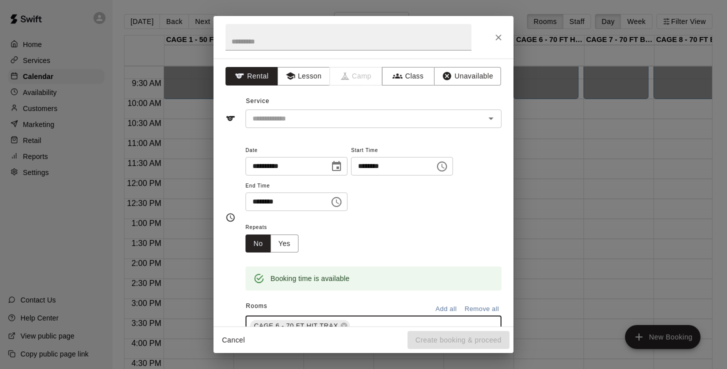
scroll to position [0, 0]
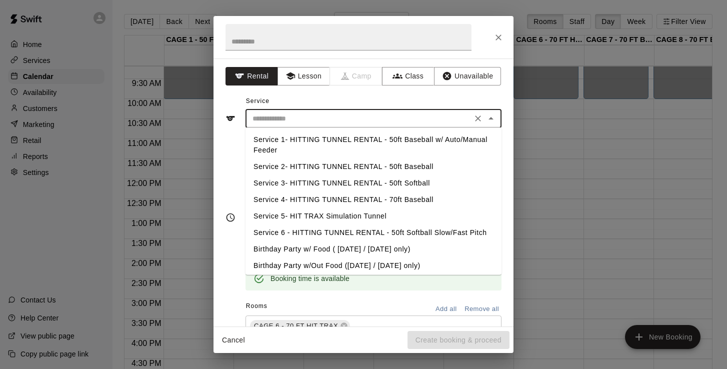
click at [353, 119] on input "text" at bounding box center [359, 119] width 221 height 13
click at [378, 201] on li "Service 4- HITTING TUNNEL RENTAL - 70ft Baseball" at bounding box center [374, 200] width 256 height 17
type input "**********"
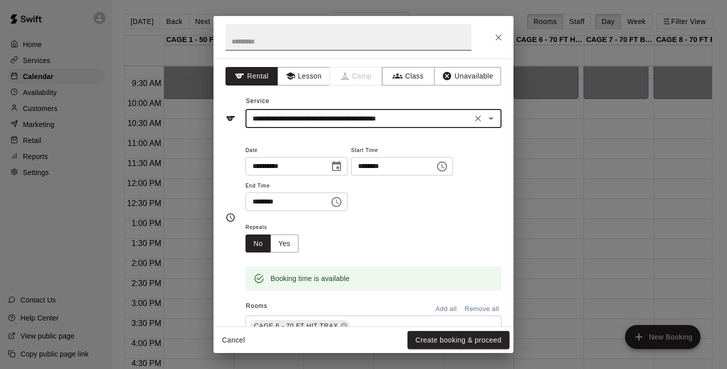
click at [308, 38] on input "text" at bounding box center [349, 37] width 246 height 27
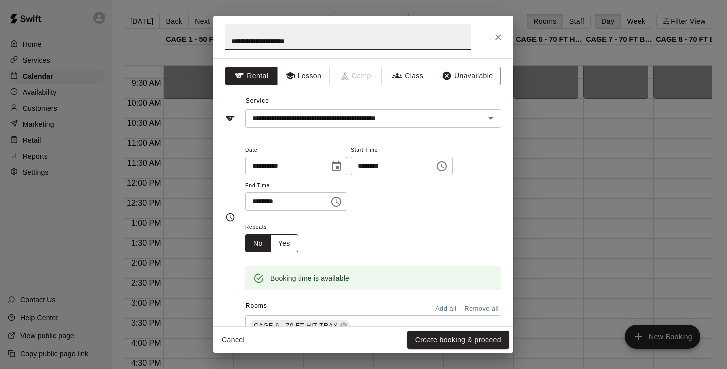
type input "**********"
click at [285, 242] on button "Yes" at bounding box center [285, 244] width 28 height 19
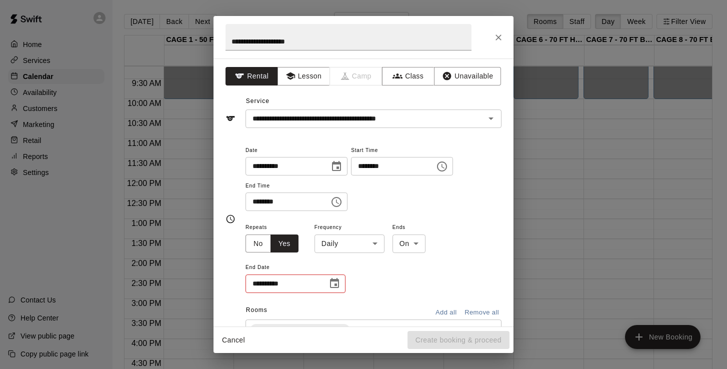
click at [333, 279] on icon "Choose date" at bounding box center [334, 283] width 9 height 10
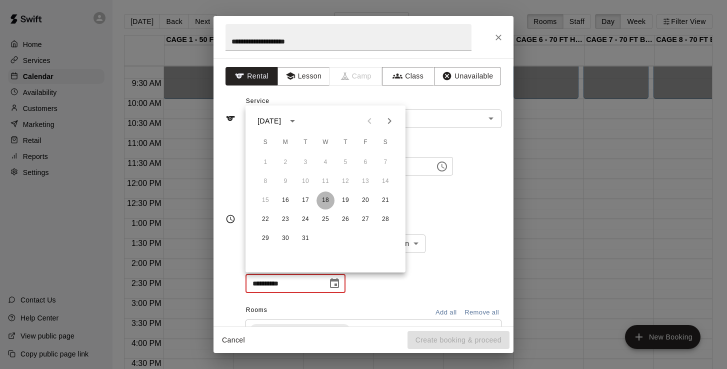
click at [328, 204] on button "18" at bounding box center [326, 201] width 18 height 18
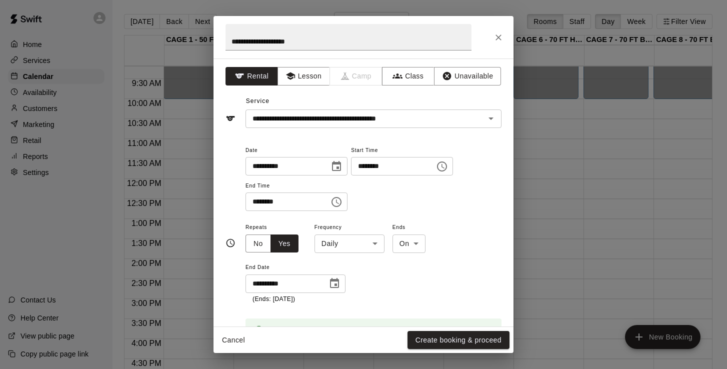
click at [394, 203] on div "**********" at bounding box center [374, 178] width 256 height 68
click at [336, 282] on icon "Choose date, selected date is Mar 18, 2026" at bounding box center [335, 284] width 12 height 12
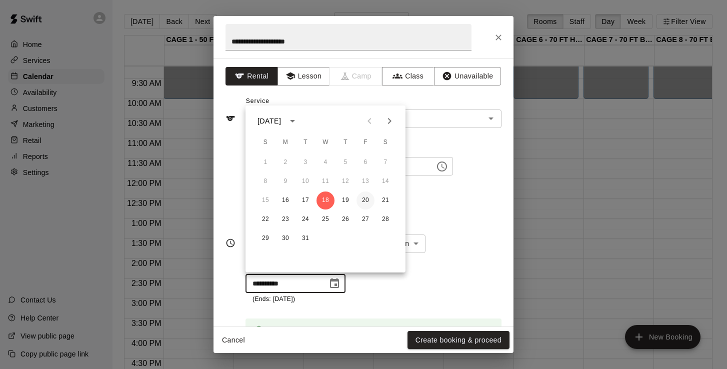
click at [364, 200] on button "20" at bounding box center [366, 201] width 18 height 18
type input "**********"
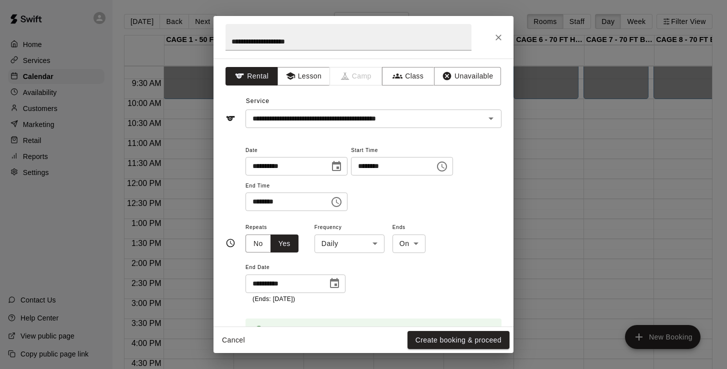
click at [374, 195] on div "**********" at bounding box center [374, 178] width 256 height 68
click at [384, 44] on input "**********" at bounding box center [349, 37] width 246 height 27
type input "**********"
click at [470, 338] on button "Create booking & proceed" at bounding box center [459, 340] width 102 height 19
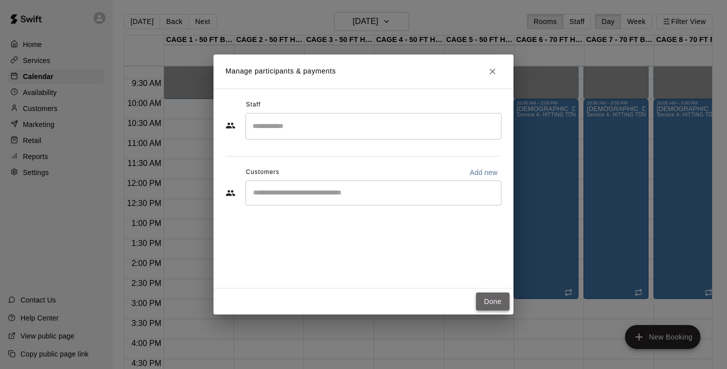
click at [482, 302] on button "Done" at bounding box center [493, 302] width 34 height 19
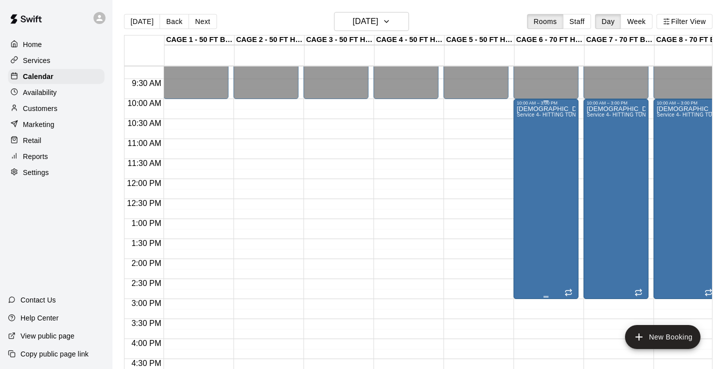
click at [545, 149] on div "Canadian team coming - Josh 416-580-9063 Service 4- HITTING TUNNEL RENTAL - 70f…" at bounding box center [546, 290] width 59 height 369
click at [525, 121] on icon "edit" at bounding box center [527, 117] width 12 height 12
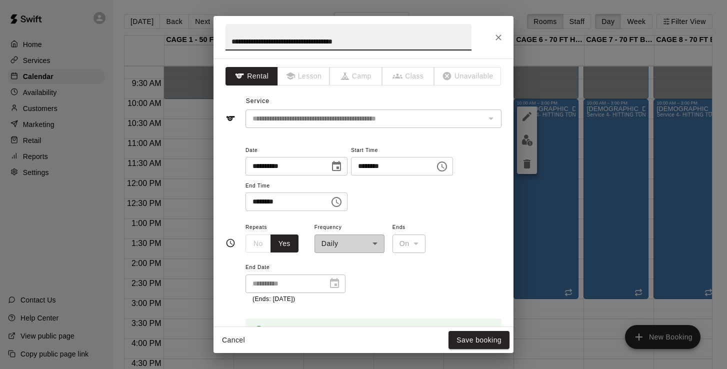
click at [283, 42] on input "**********" at bounding box center [349, 37] width 246 height 27
click at [347, 41] on input "**********" at bounding box center [349, 37] width 246 height 27
type input "**********"
click at [500, 341] on button "Save booking" at bounding box center [479, 340] width 61 height 19
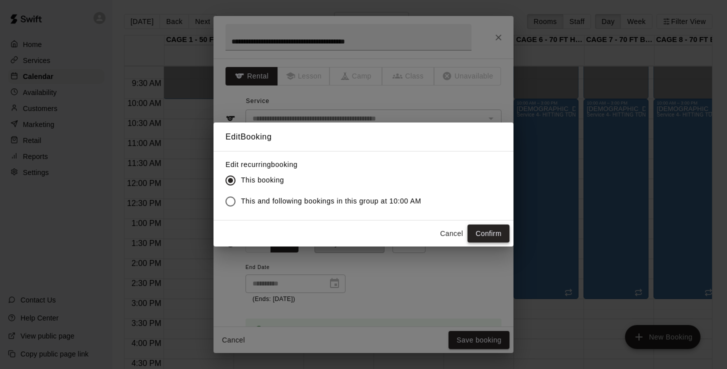
click at [491, 236] on button "Confirm" at bounding box center [489, 234] width 42 height 19
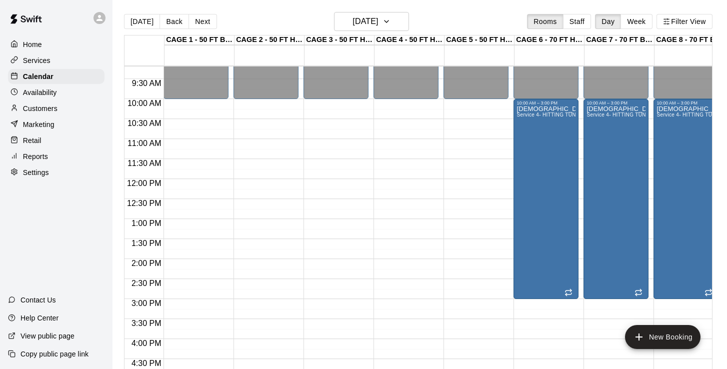
scroll to position [0, 14]
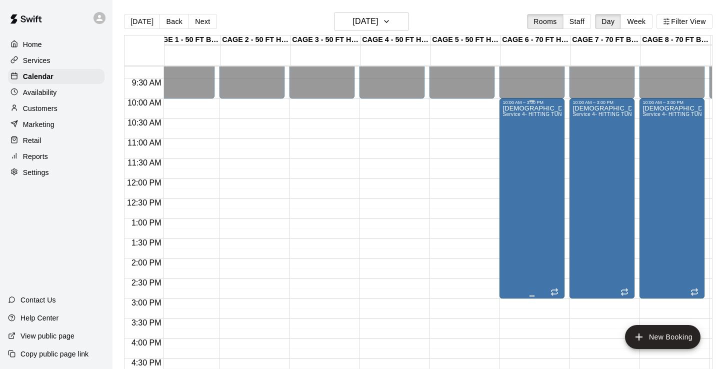
click at [516, 168] on div "Canadian team instruction - Josh 416-580-9063 Service 4- HITTING TUNNEL RENTAL …" at bounding box center [532, 289] width 59 height 369
click at [512, 122] on icon "edit" at bounding box center [513, 116] width 12 height 12
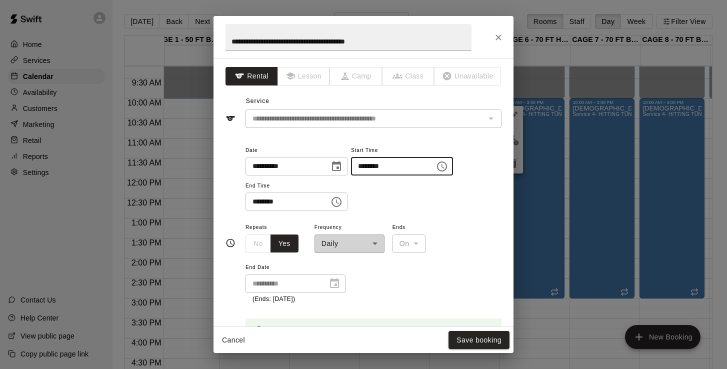
click at [370, 166] on input "********" at bounding box center [389, 166] width 77 height 19
type input "********"
click at [468, 337] on button "Save booking" at bounding box center [479, 340] width 61 height 19
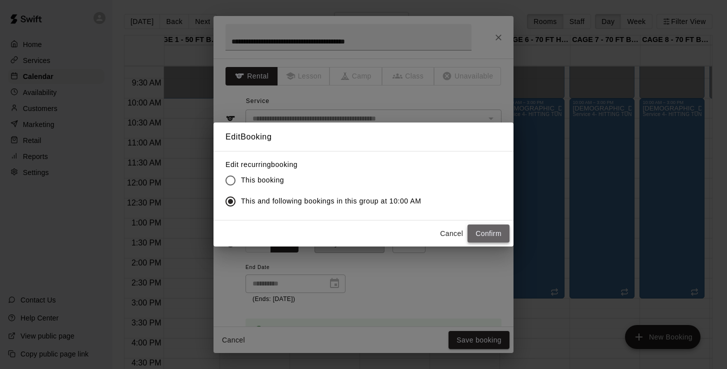
click at [495, 238] on button "Confirm" at bounding box center [489, 234] width 42 height 19
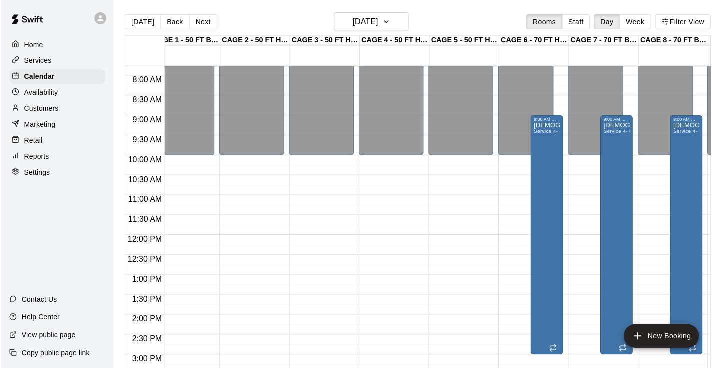
scroll to position [311, 15]
